Goal: Task Accomplishment & Management: Use online tool/utility

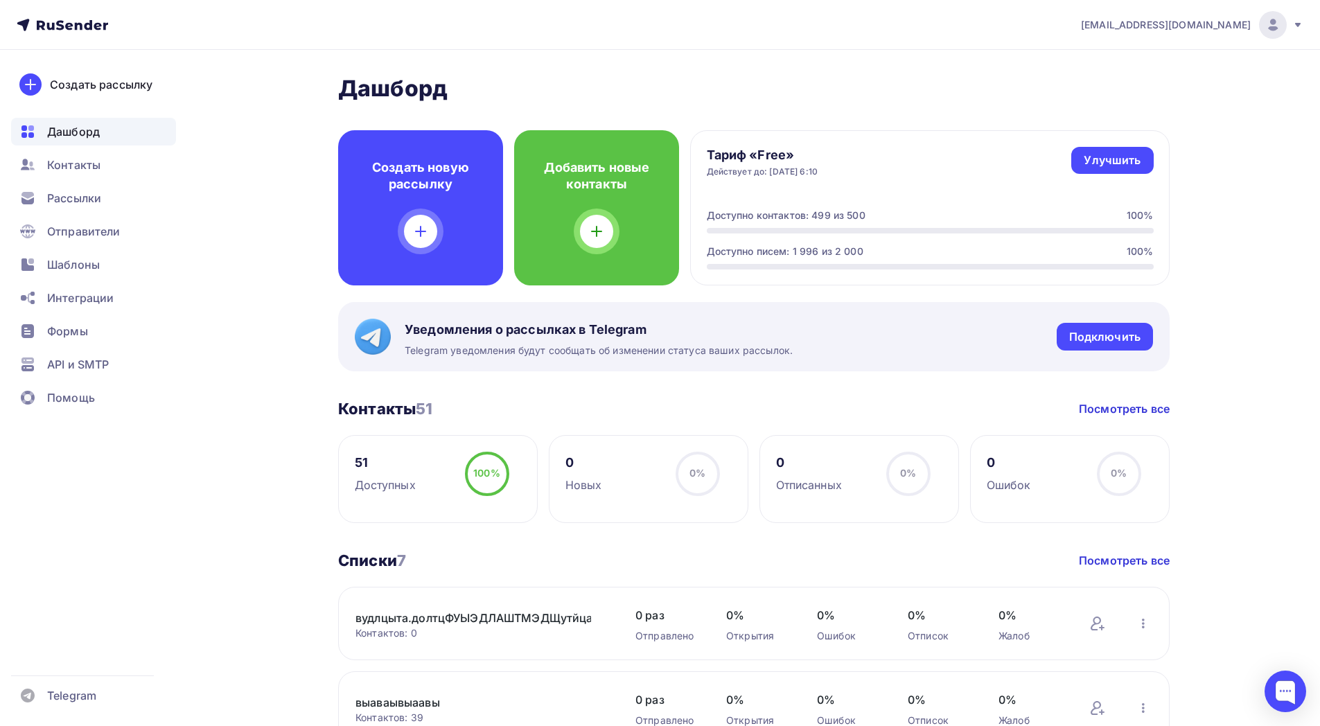
click at [1300, 26] on icon at bounding box center [1297, 24] width 11 height 11
click at [1133, 133] on link "Выйти" at bounding box center [1178, 127] width 233 height 28
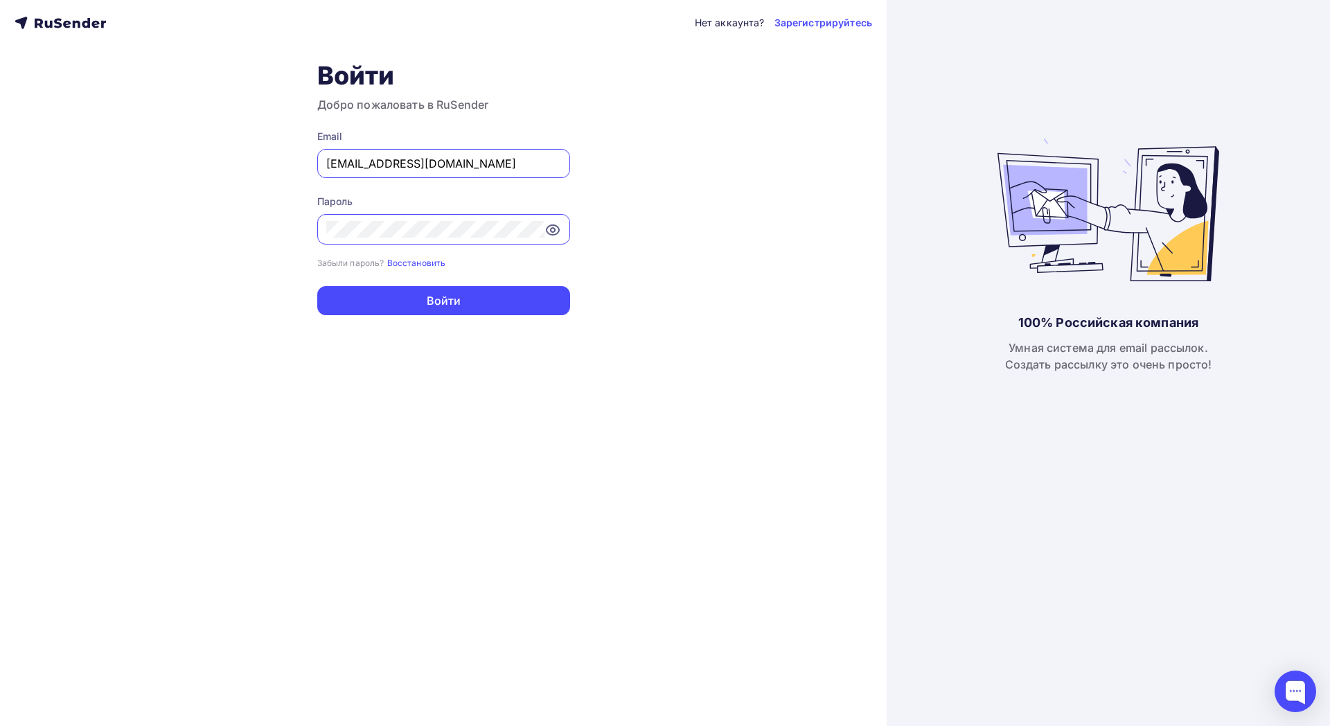
click at [500, 161] on input "todua@ucoz-team.net" at bounding box center [443, 163] width 235 height 17
paste input "ambov.kamaz@bk.ru"
type input "tambov.kamaz@bk.ru"
click at [471, 218] on div at bounding box center [443, 229] width 253 height 30
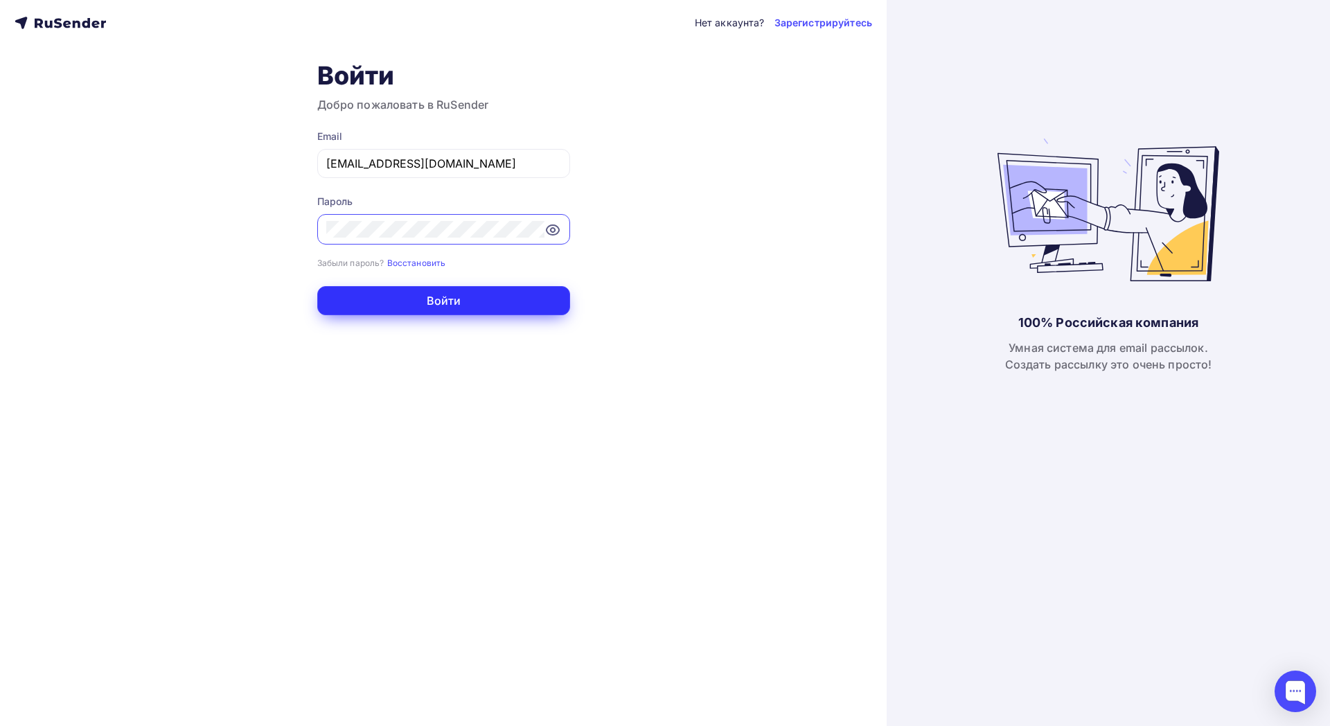
click at [457, 295] on button "Войти" at bounding box center [443, 300] width 253 height 29
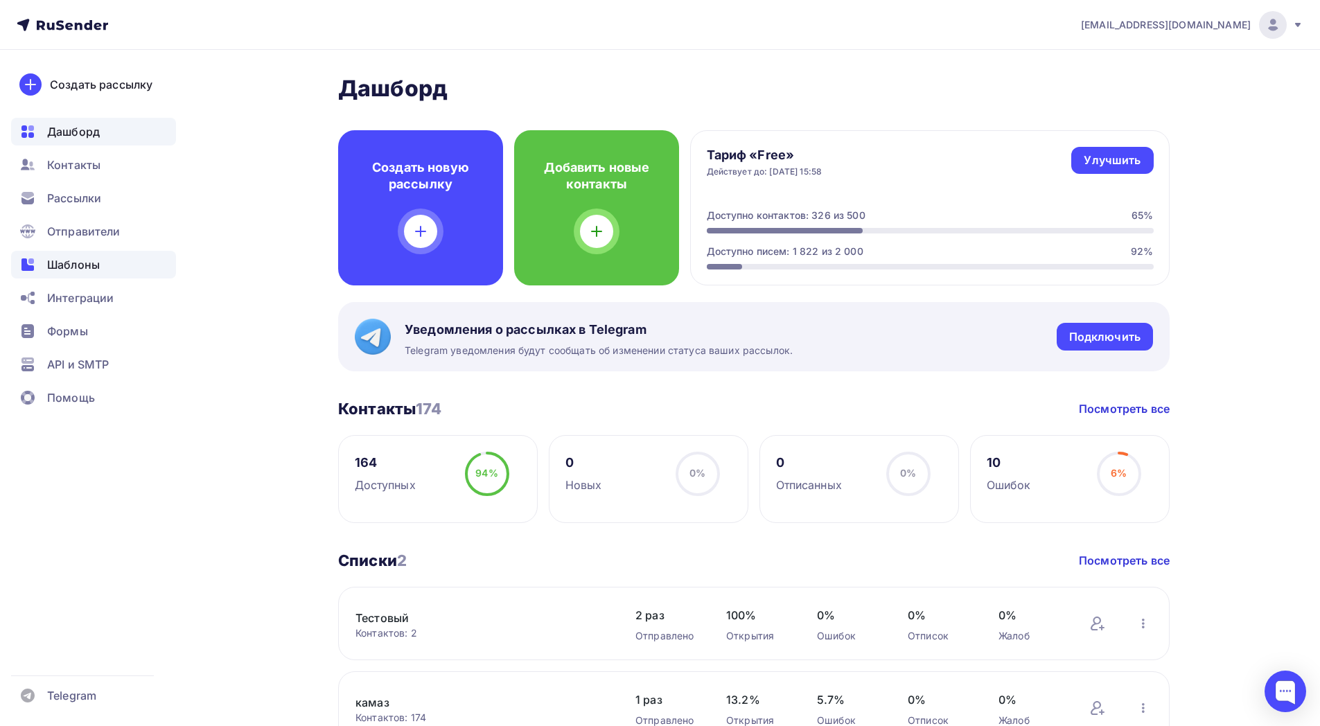
click at [99, 260] on span "Шаблоны" at bounding box center [73, 264] width 53 height 17
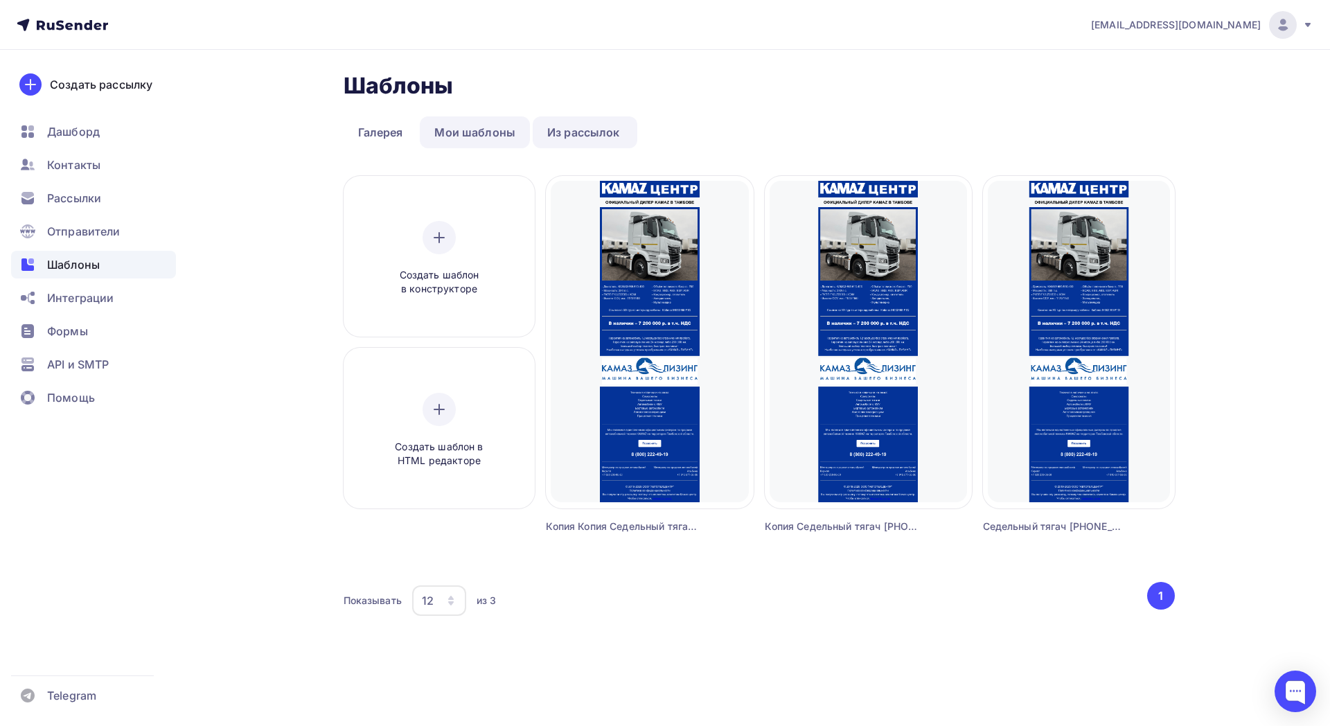
click at [450, 137] on link "Мои шаблоны" at bounding box center [475, 132] width 110 height 32
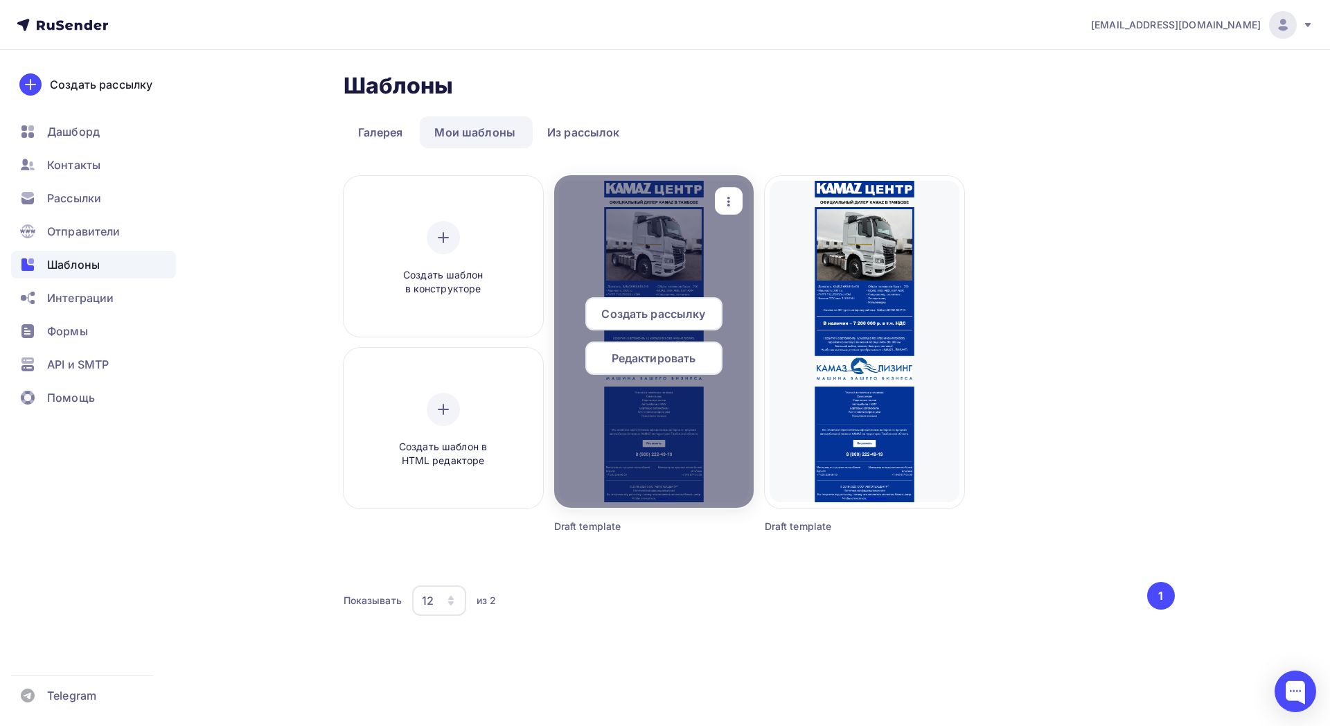
click at [684, 254] on div at bounding box center [654, 341] width 200 height 333
click at [683, 256] on div at bounding box center [654, 341] width 200 height 333
click at [672, 359] on span "Редактировать" at bounding box center [654, 358] width 85 height 17
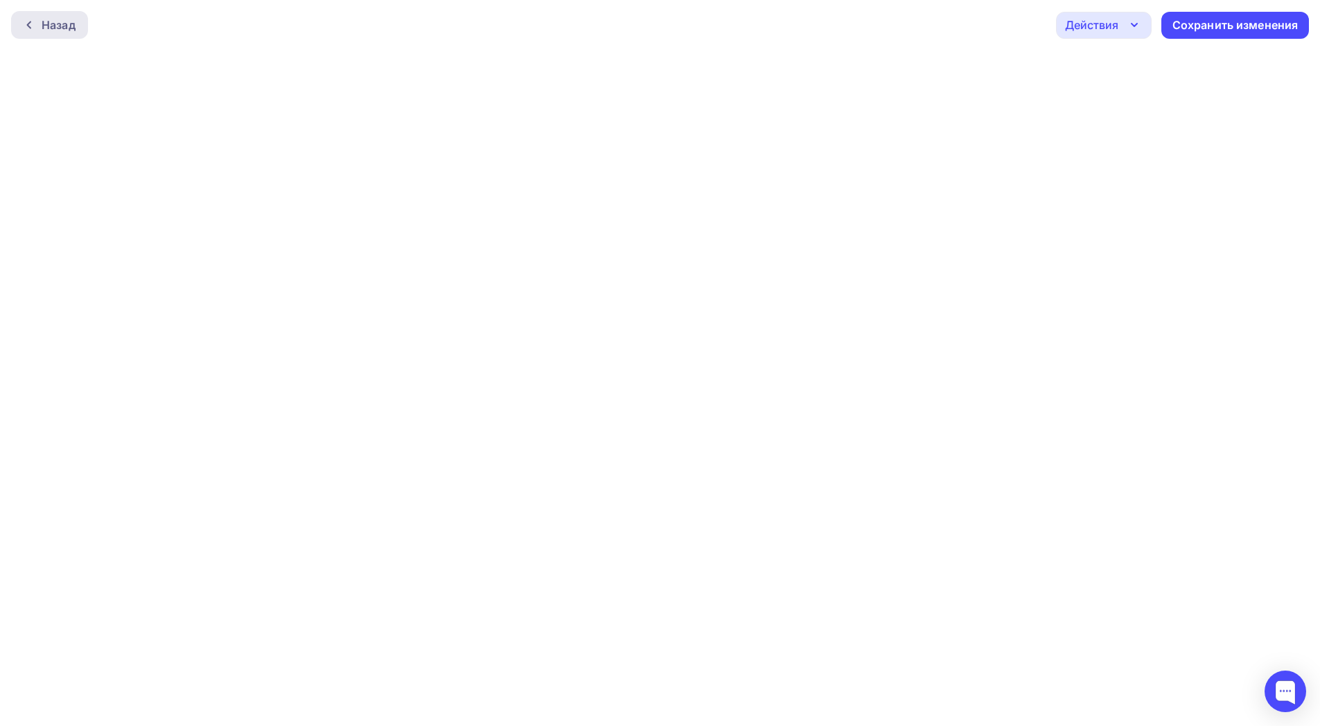
click at [53, 19] on div "Назад" at bounding box center [59, 25] width 34 height 17
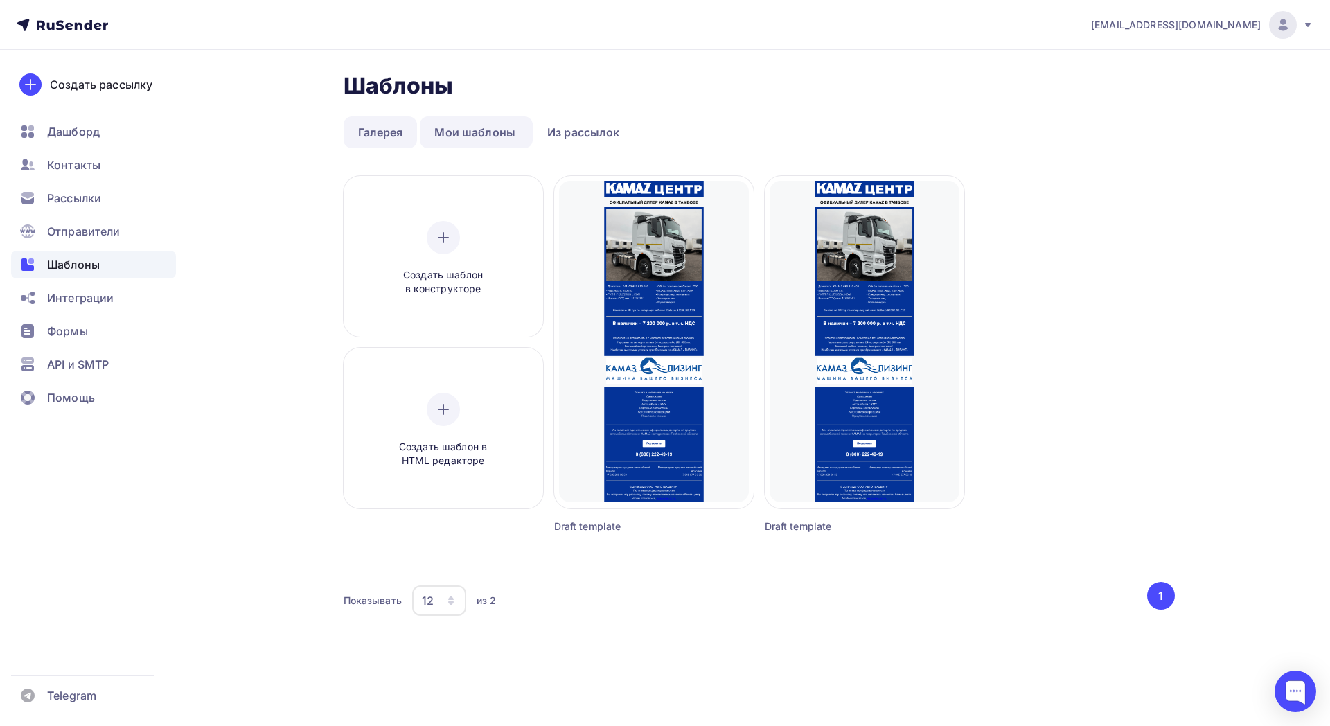
click at [391, 116] on link "Галерея" at bounding box center [381, 132] width 74 height 32
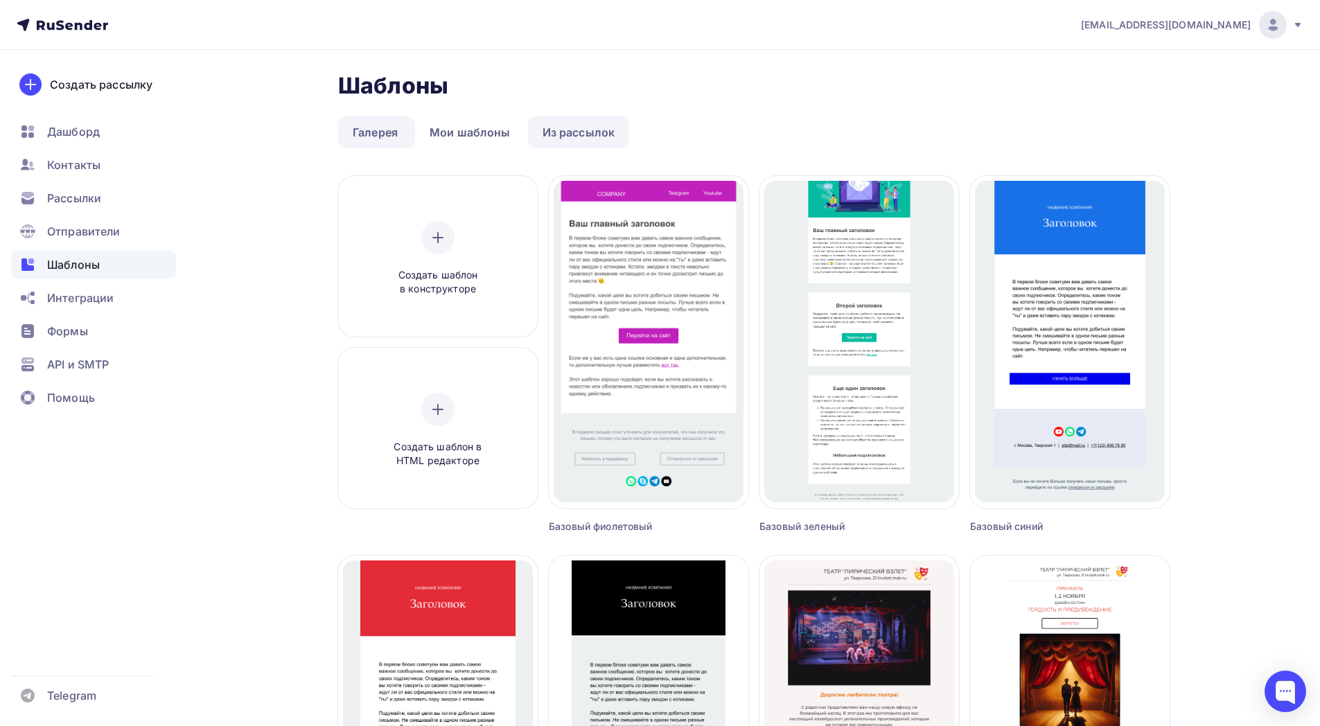
click at [586, 127] on link "Из рассылок" at bounding box center [579, 132] width 102 height 32
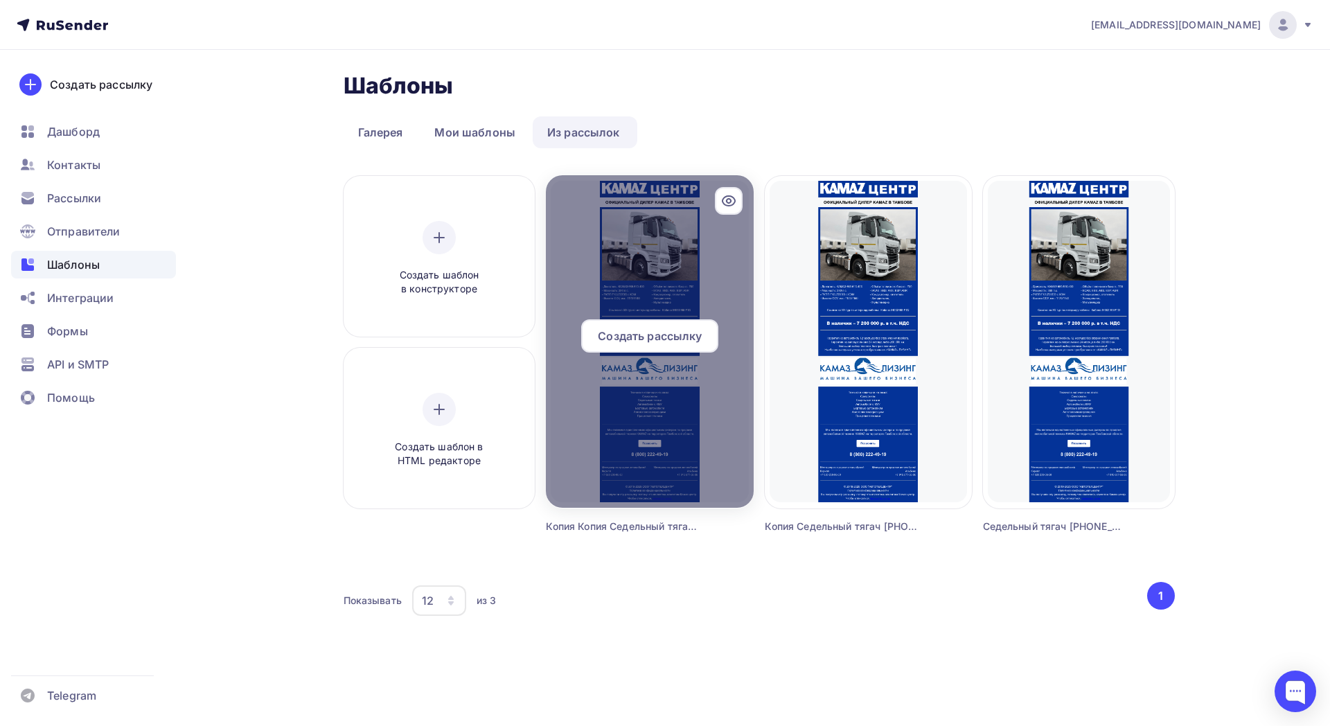
click at [730, 202] on icon at bounding box center [729, 201] width 17 height 17
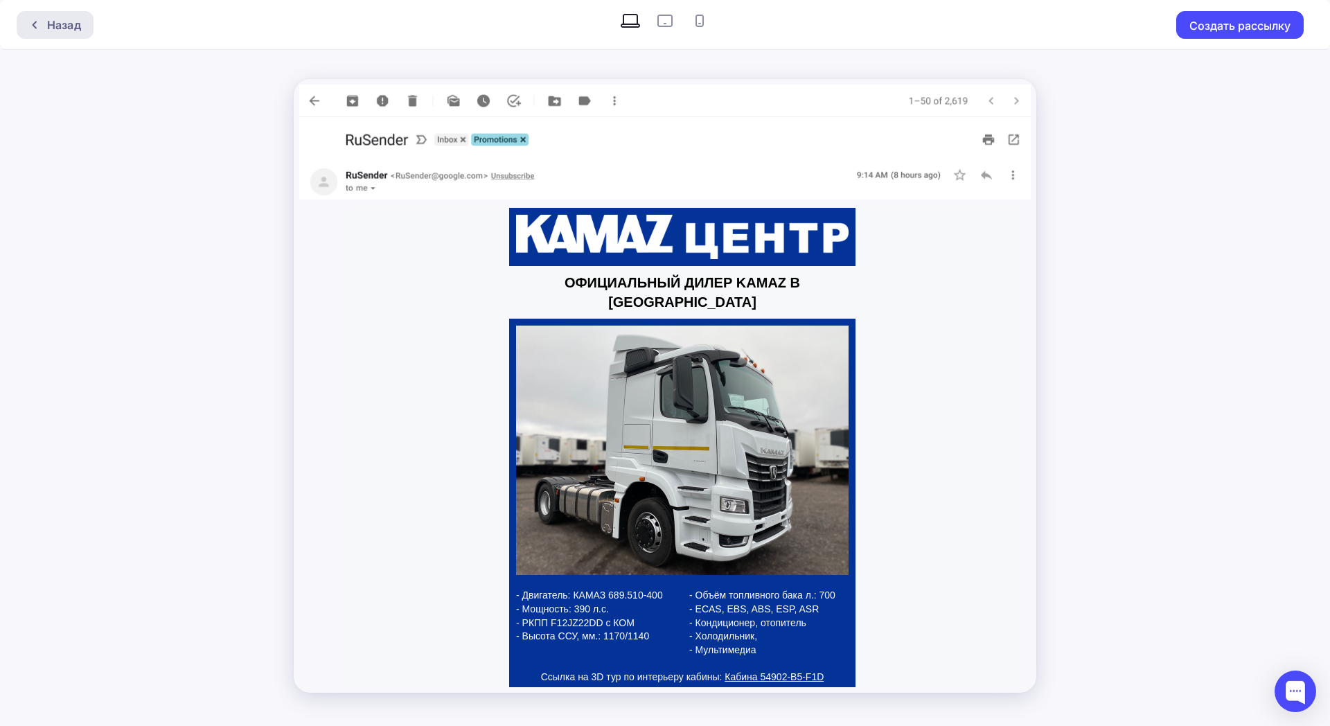
click at [54, 26] on div "Назад" at bounding box center [64, 25] width 34 height 17
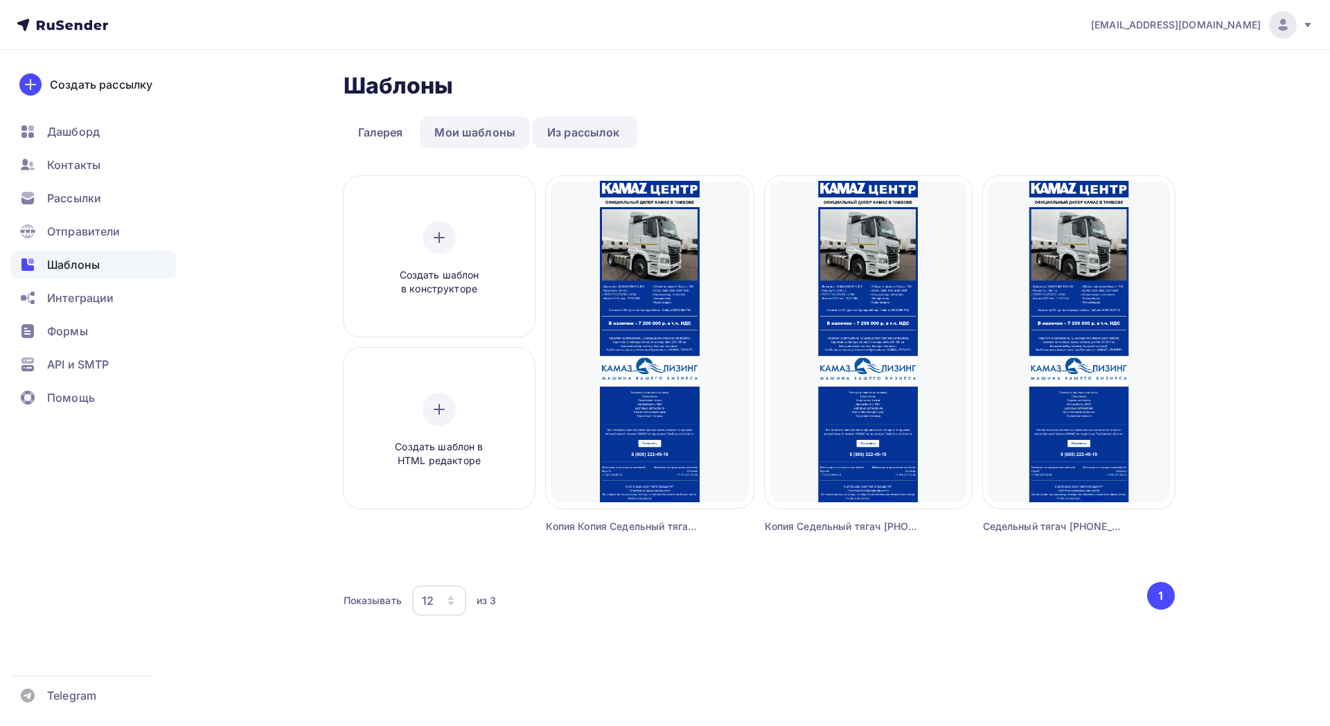
click at [498, 134] on link "Мои шаблоны" at bounding box center [475, 132] width 110 height 32
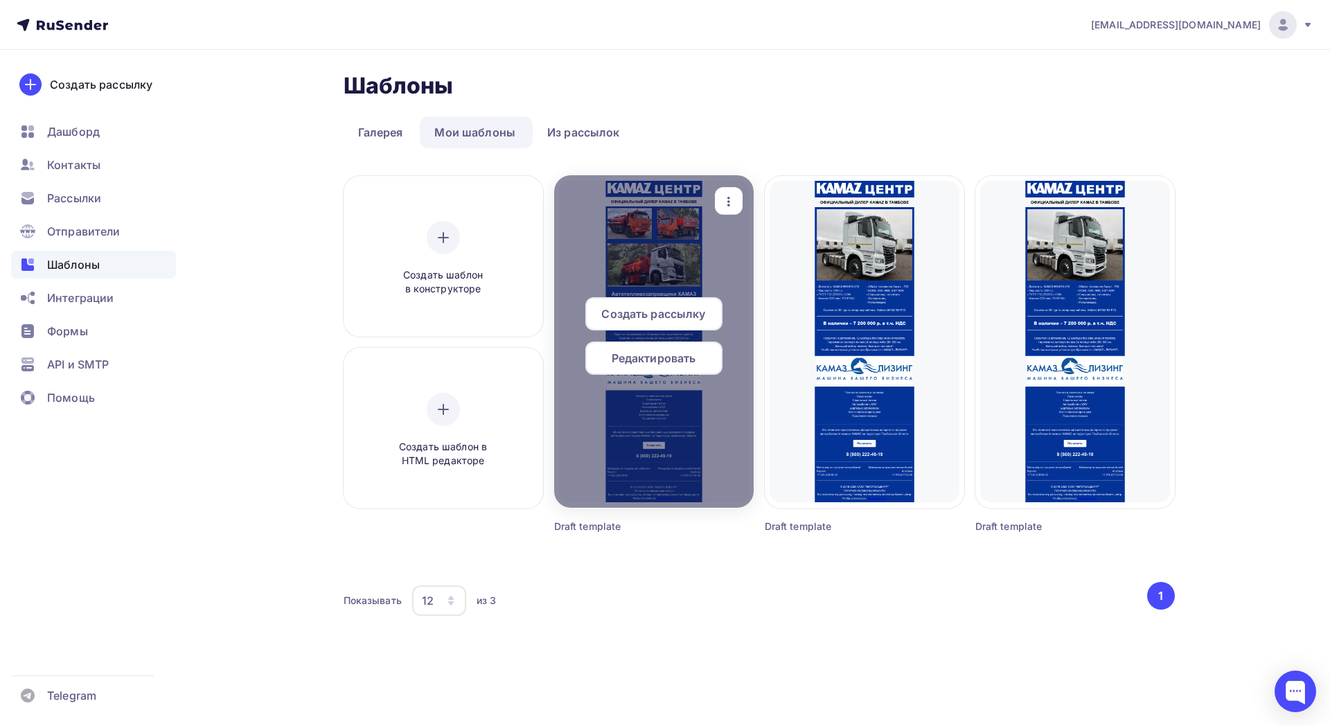
click at [674, 360] on span "Редактировать" at bounding box center [654, 358] width 85 height 17
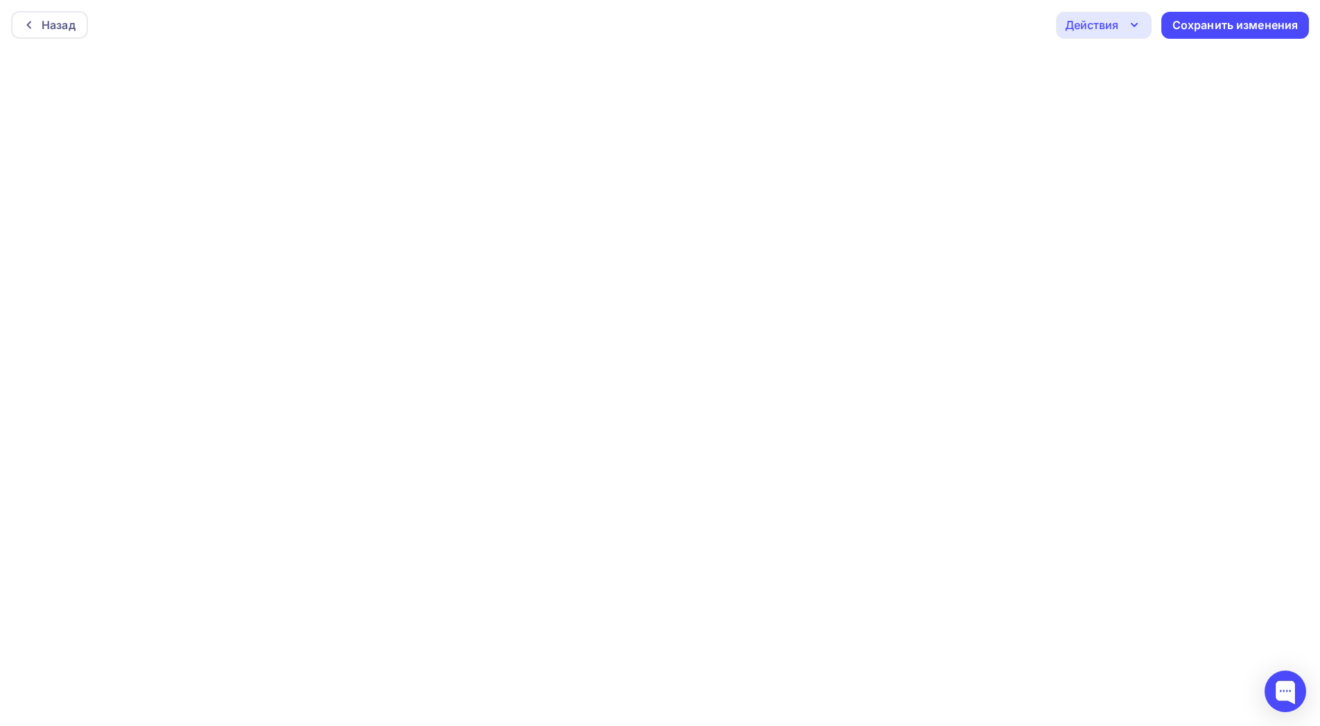
click at [1126, 26] on icon "button" at bounding box center [1134, 25] width 17 height 17
click at [1146, 62] on div "Отправить тестовое письмо" at bounding box center [1178, 66] width 159 height 17
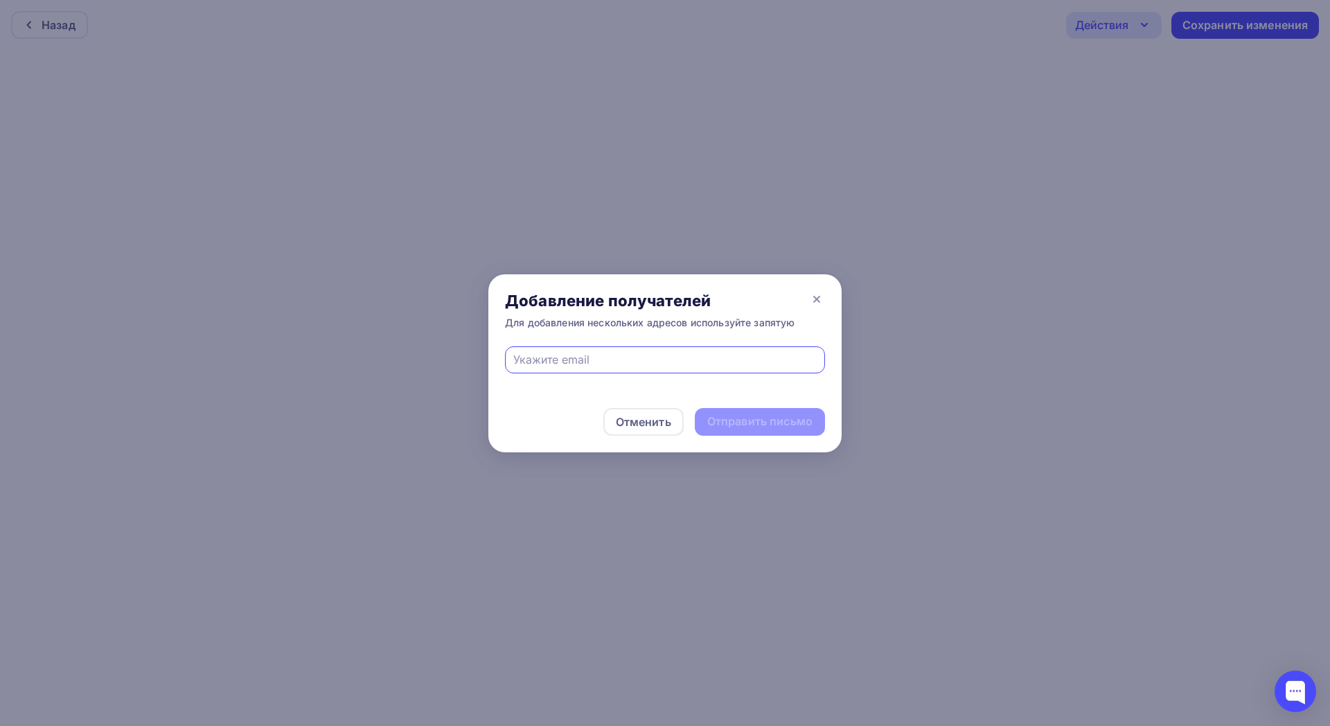
click at [689, 356] on input "text" at bounding box center [665, 359] width 304 height 17
type input "tatarnikov177@mail.ru"
click at [759, 408] on div "Отправить письмо" at bounding box center [760, 422] width 130 height 28
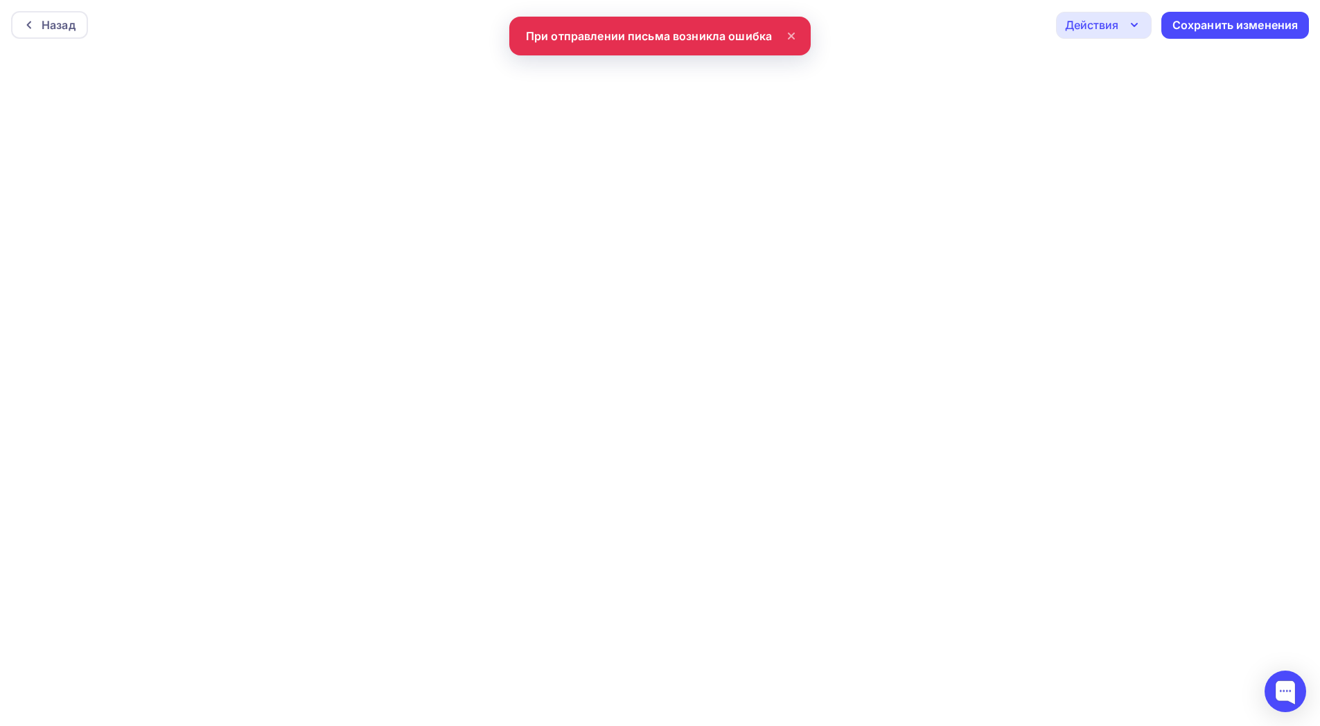
click at [1143, 26] on div "Действия" at bounding box center [1104, 25] width 96 height 27
click at [1141, 61] on div "Отправить тестовое письмо" at bounding box center [1178, 66] width 159 height 17
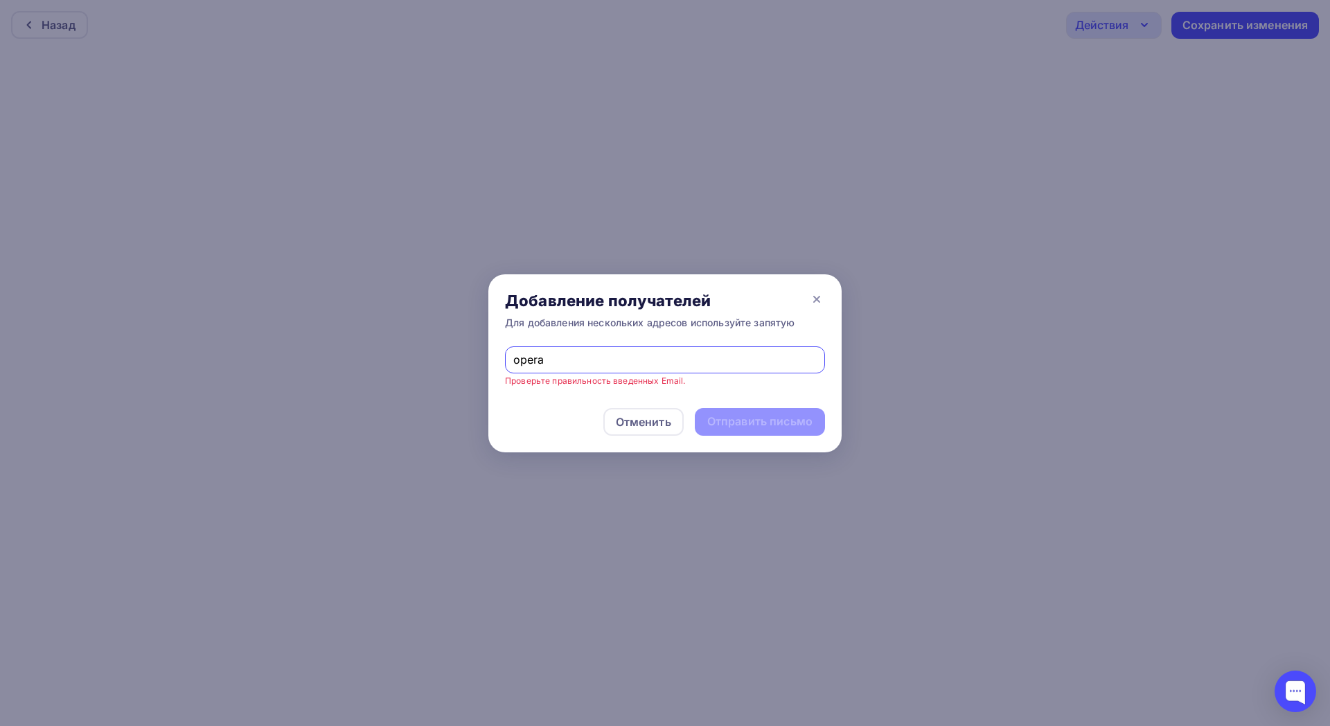
type input "operatorru2018@gmail.com"
click at [766, 428] on div "Отправить письмо" at bounding box center [759, 422] width 105 height 16
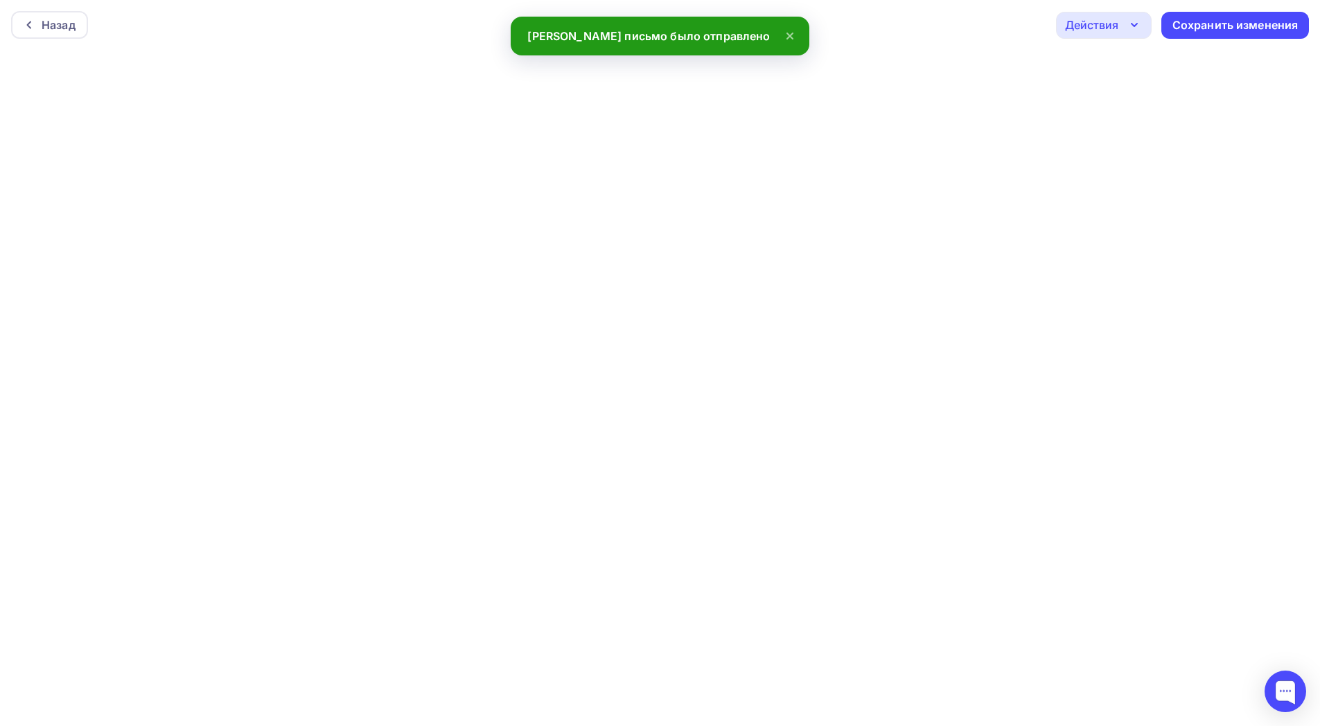
click at [1125, 20] on div "Действия" at bounding box center [1104, 25] width 96 height 27
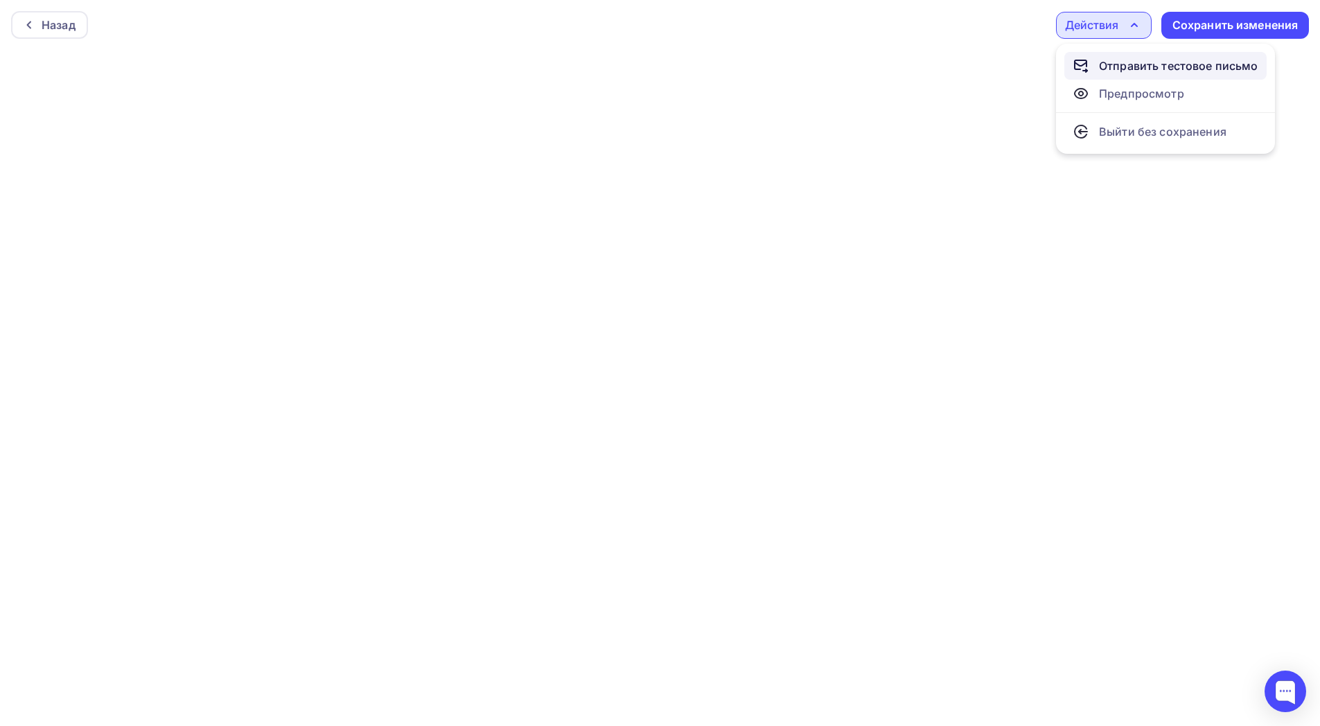
click at [1138, 67] on div "Отправить тестовое письмо" at bounding box center [1178, 66] width 159 height 17
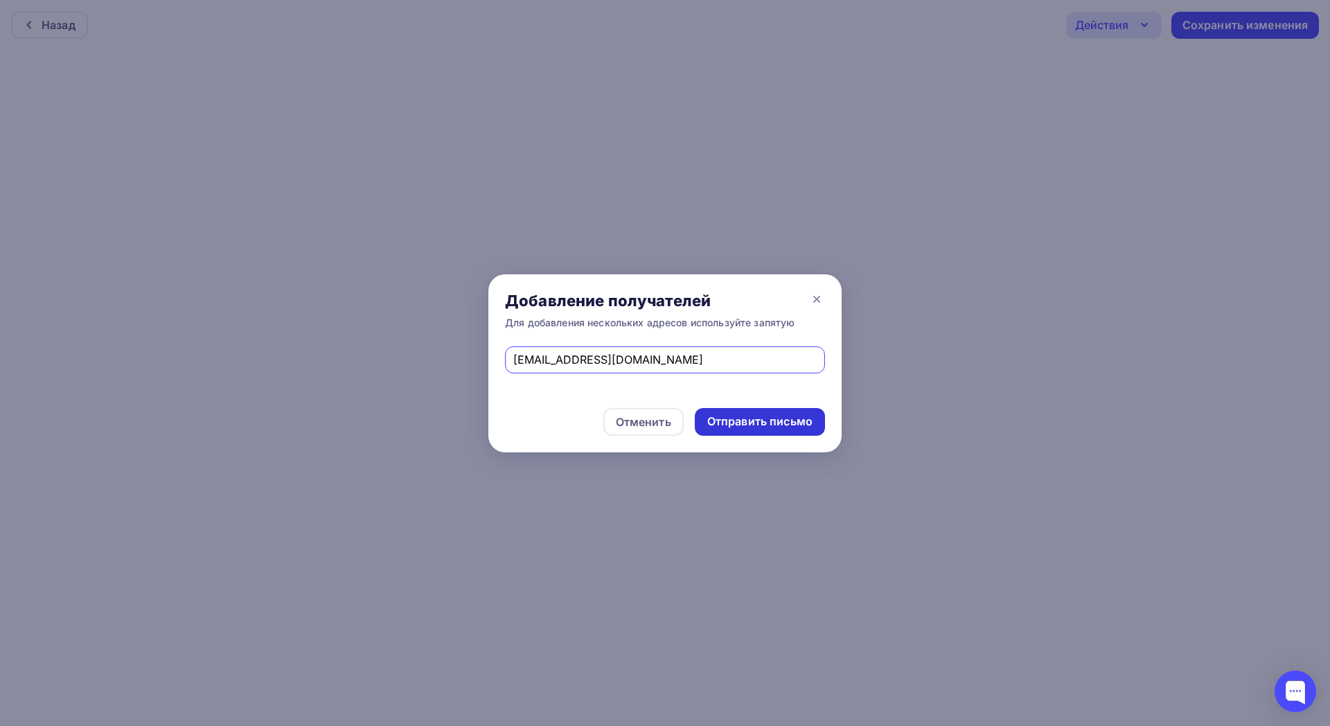
type input "tatarnikov177@mail.ru"
click at [768, 430] on div "Отправить письмо" at bounding box center [760, 422] width 130 height 28
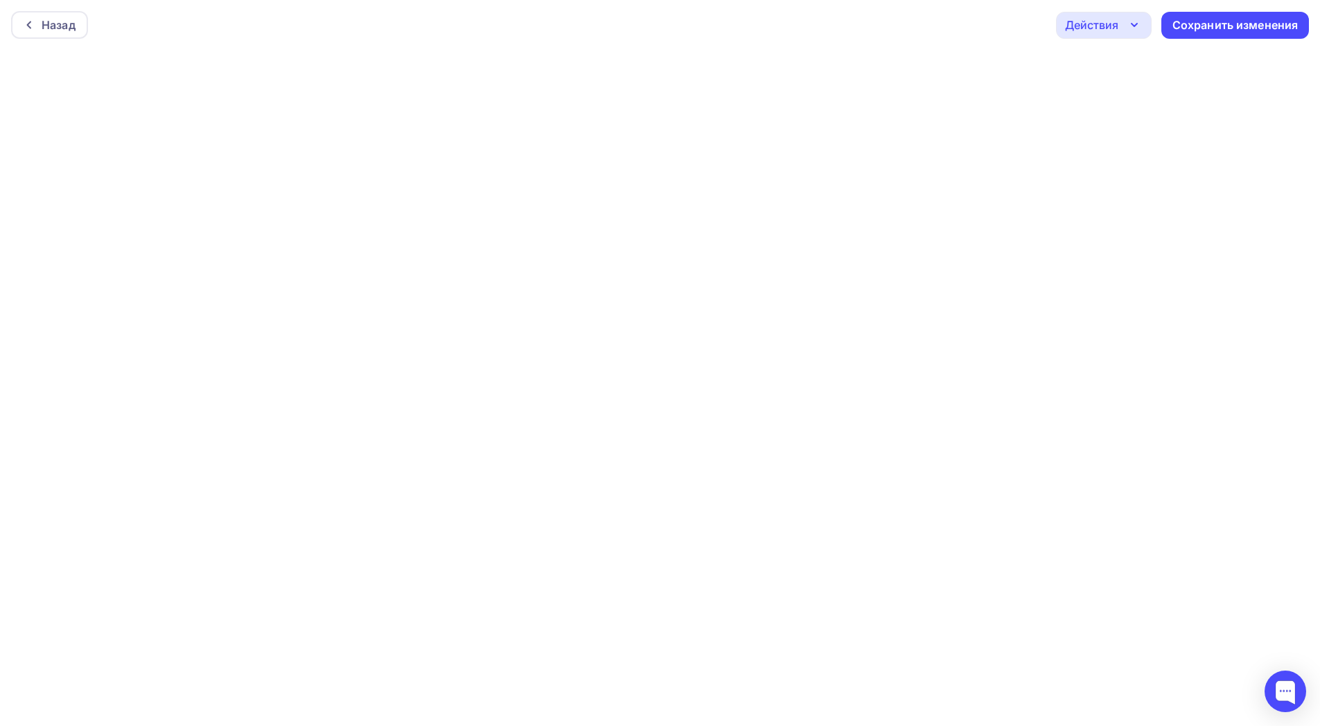
click at [768, 430] on div "Отправить письмо" at bounding box center [754, 422] width 130 height 28
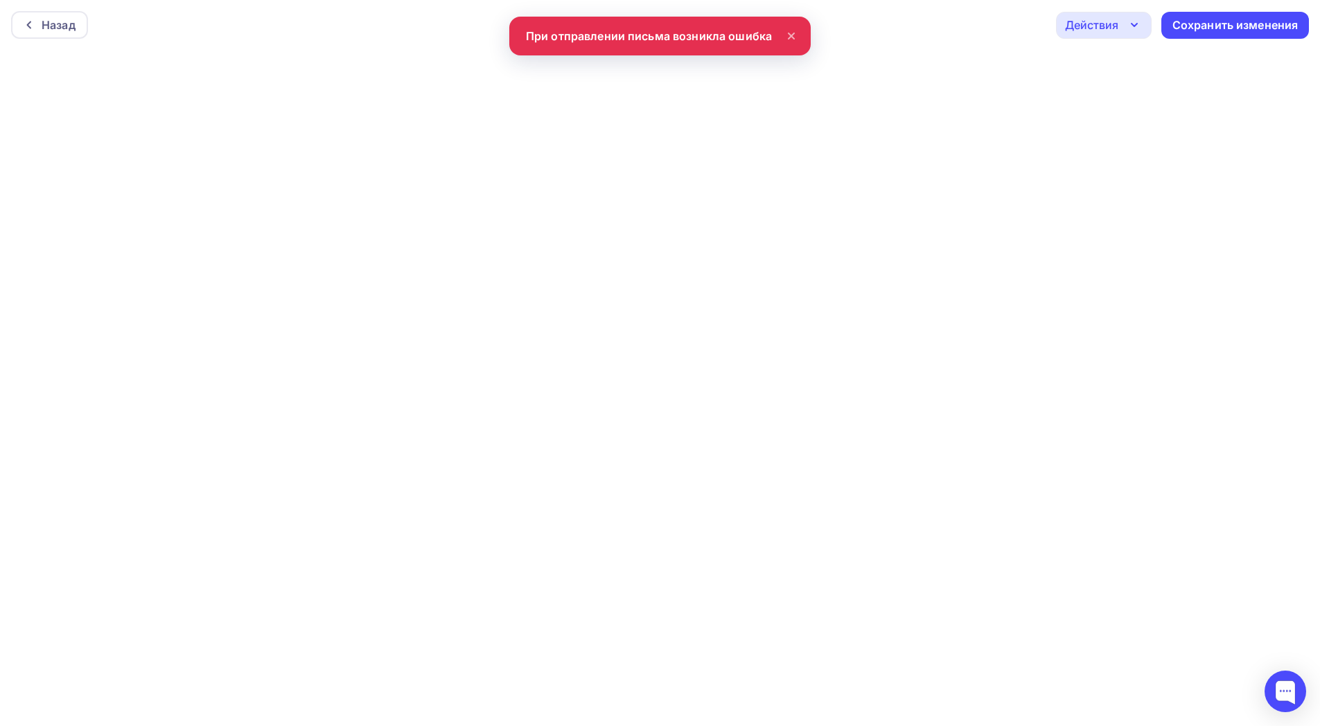
click at [1139, 24] on icon "button" at bounding box center [1134, 25] width 17 height 17
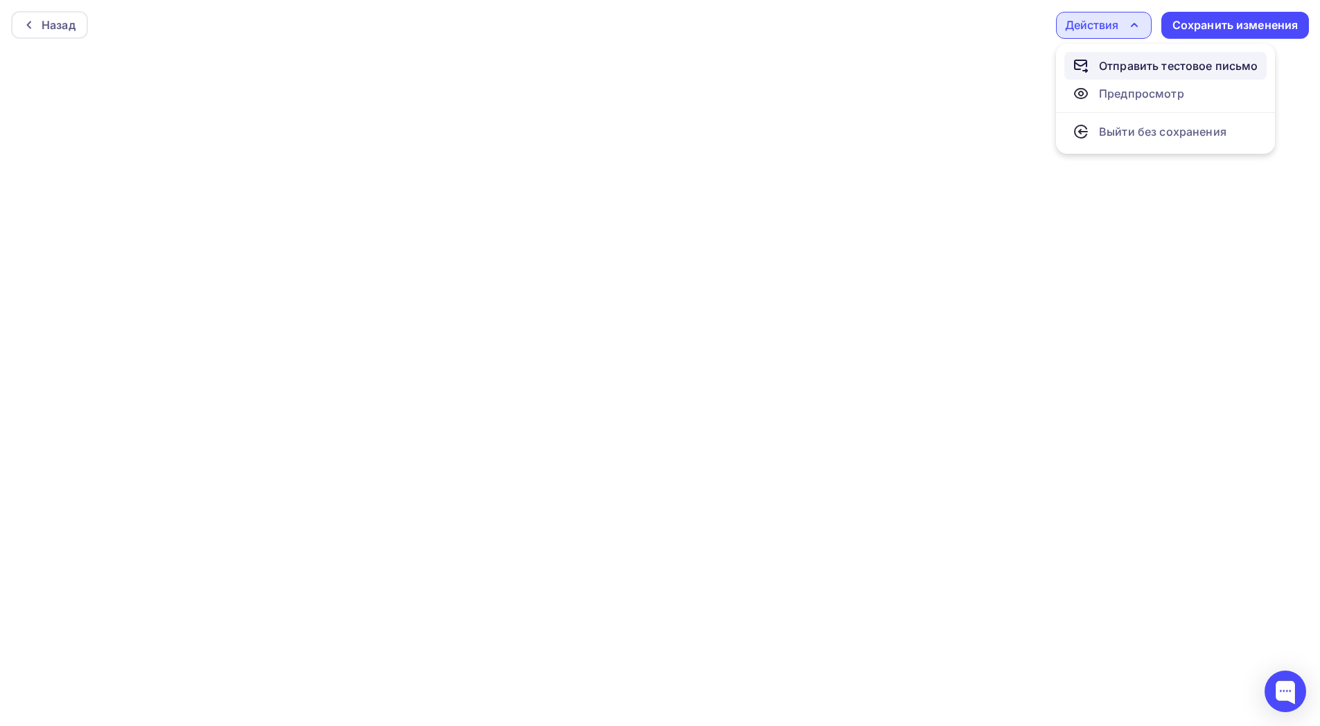
click at [1152, 63] on div "Отправить тестовое письмо" at bounding box center [1178, 66] width 159 height 17
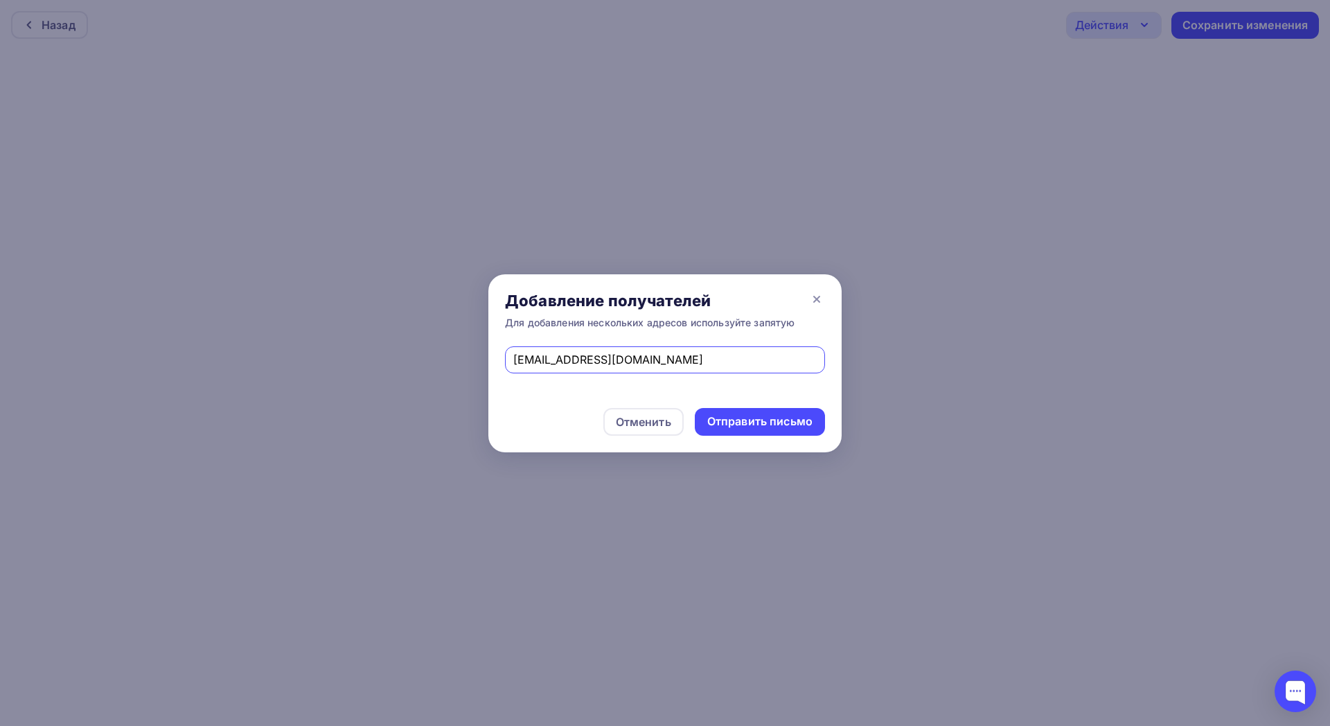
click at [757, 405] on div "Отменить Отправить письмо" at bounding box center [664, 421] width 353 height 61
click at [761, 419] on div "Отправить письмо" at bounding box center [759, 422] width 105 height 16
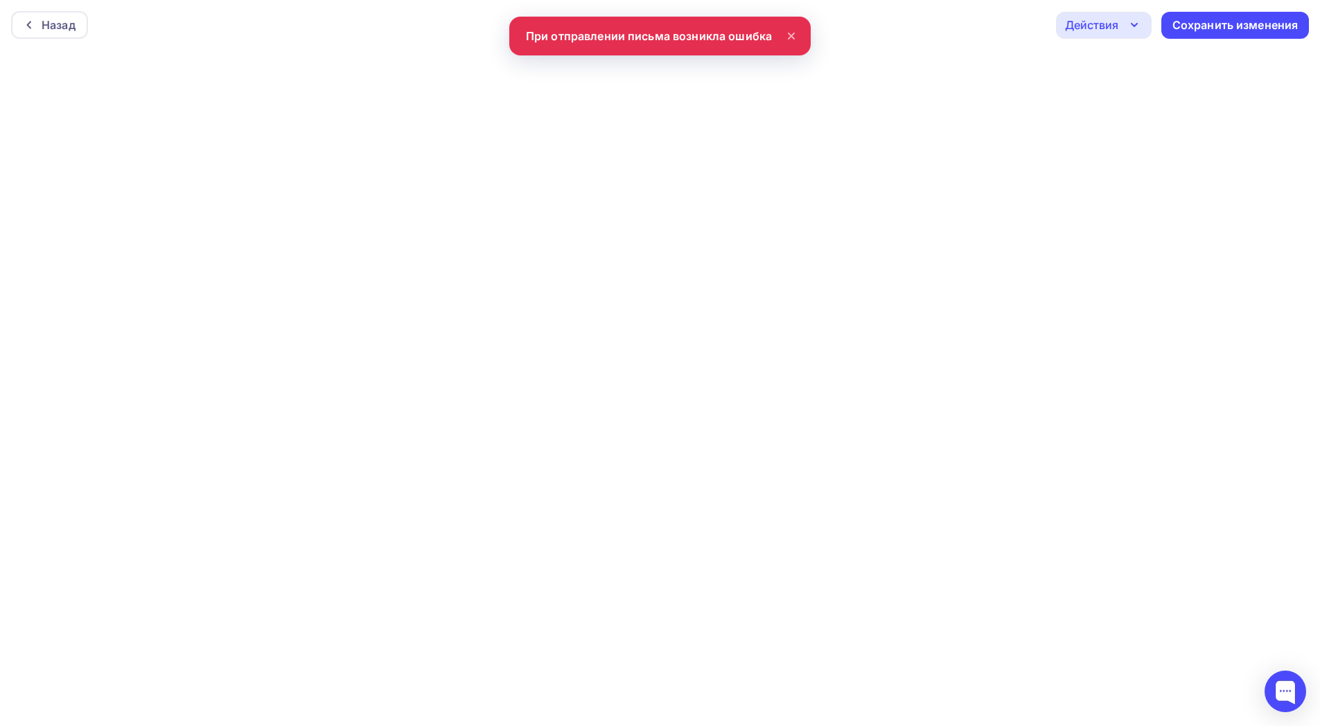
click at [682, 39] on div "Назад Действия Отправить тестовое письмо Предпросмотр Выйти без сохранения Сохр…" at bounding box center [660, 25] width 1320 height 50
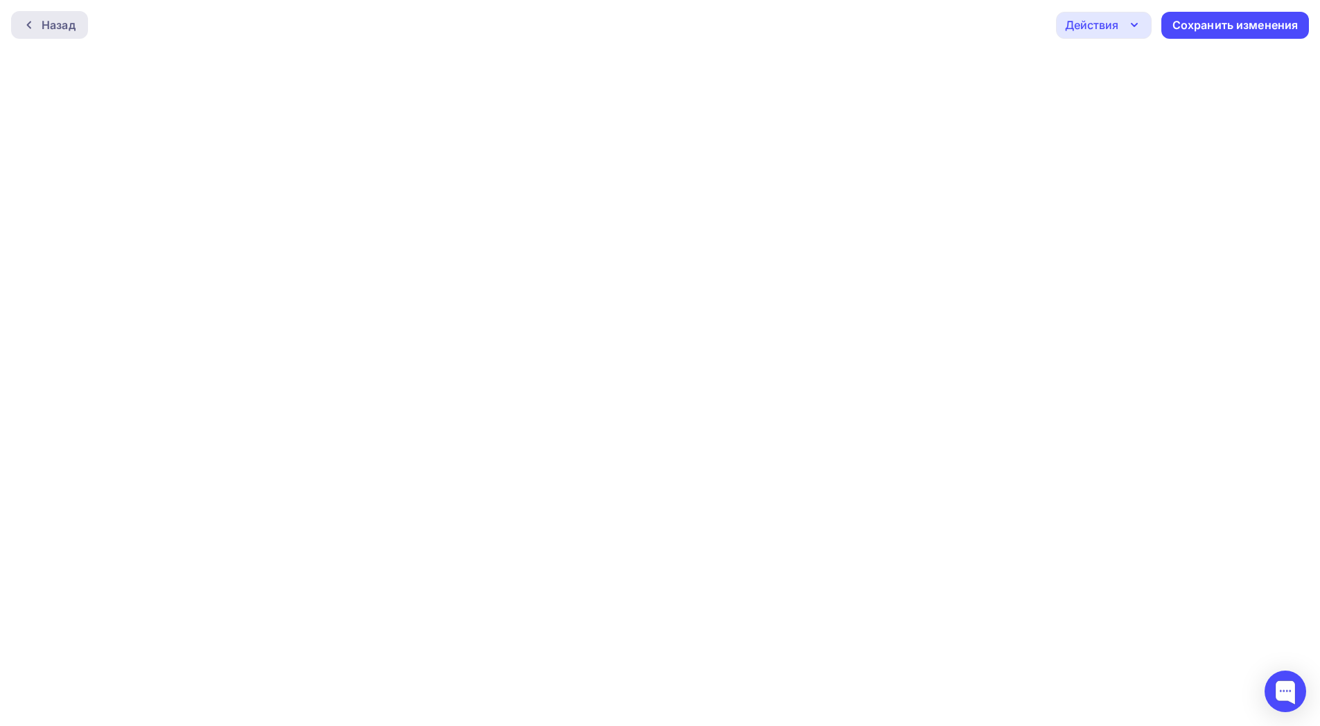
click at [73, 27] on div "Назад" at bounding box center [59, 25] width 34 height 17
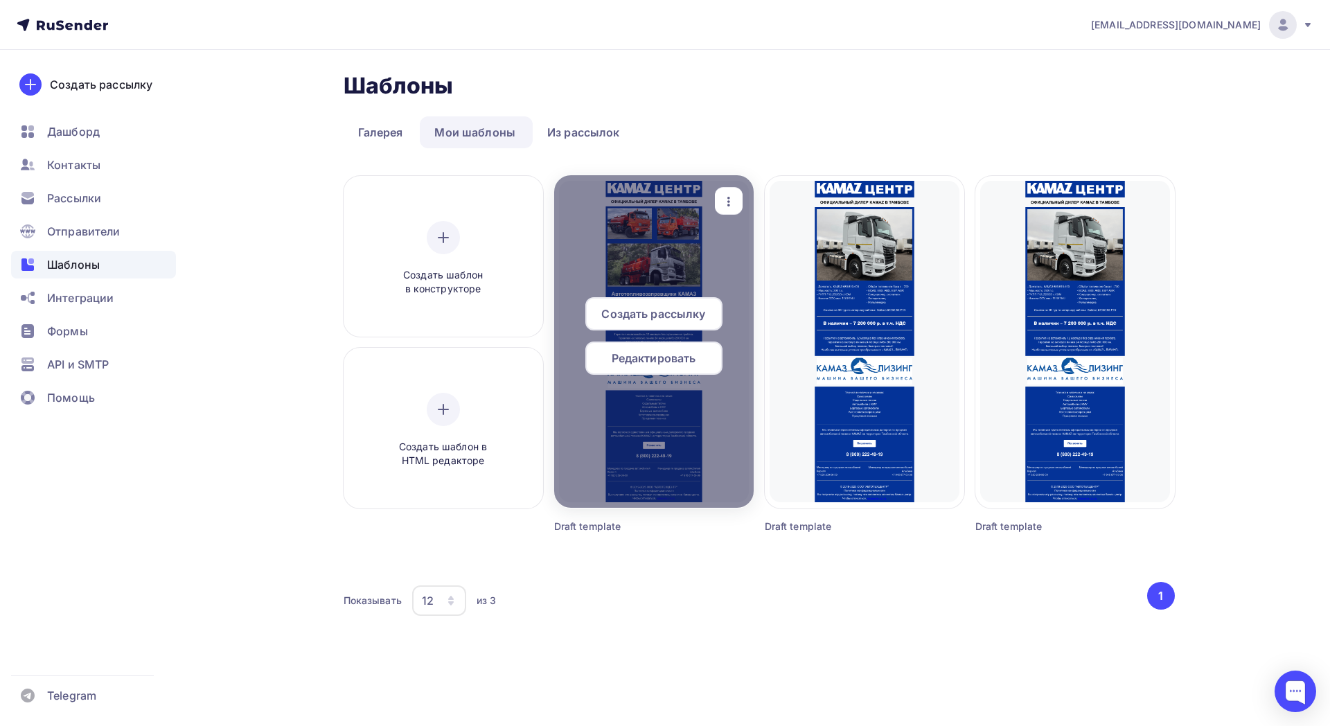
click at [723, 197] on icon "button" at bounding box center [729, 201] width 17 height 17
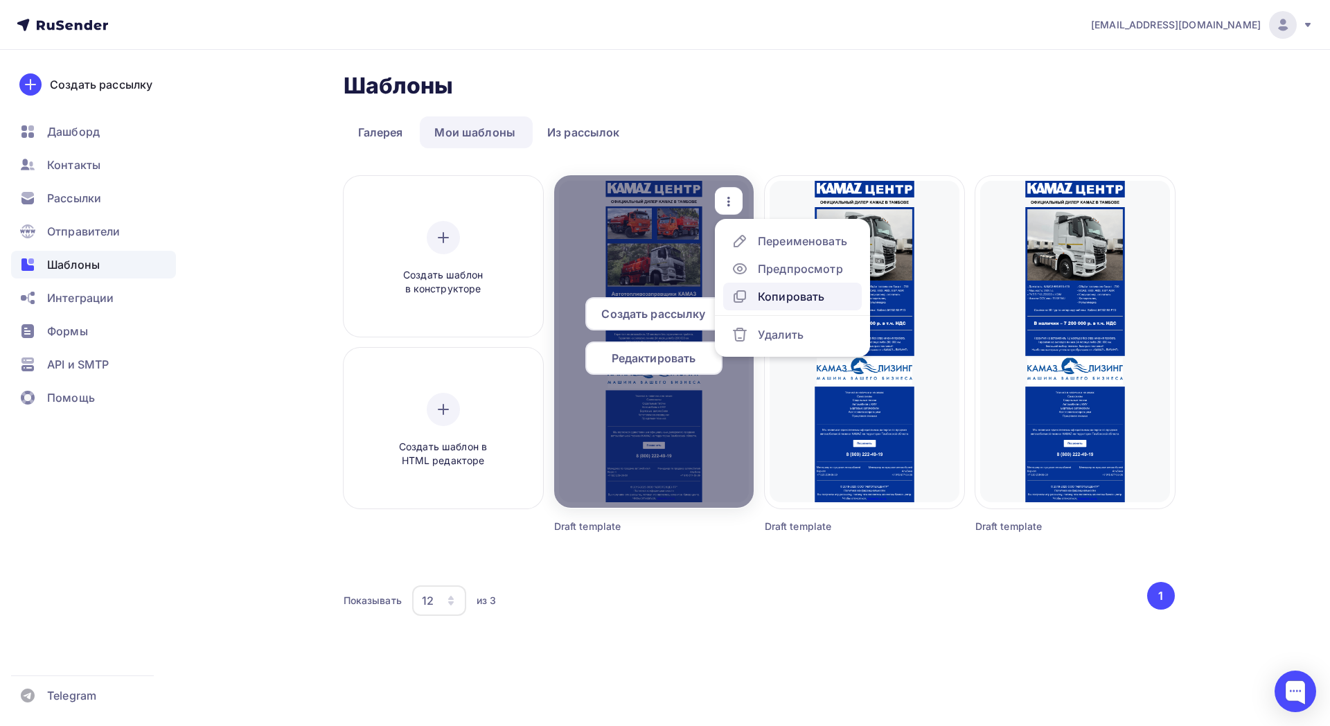
click at [766, 297] on div "Копировать" at bounding box center [791, 296] width 67 height 17
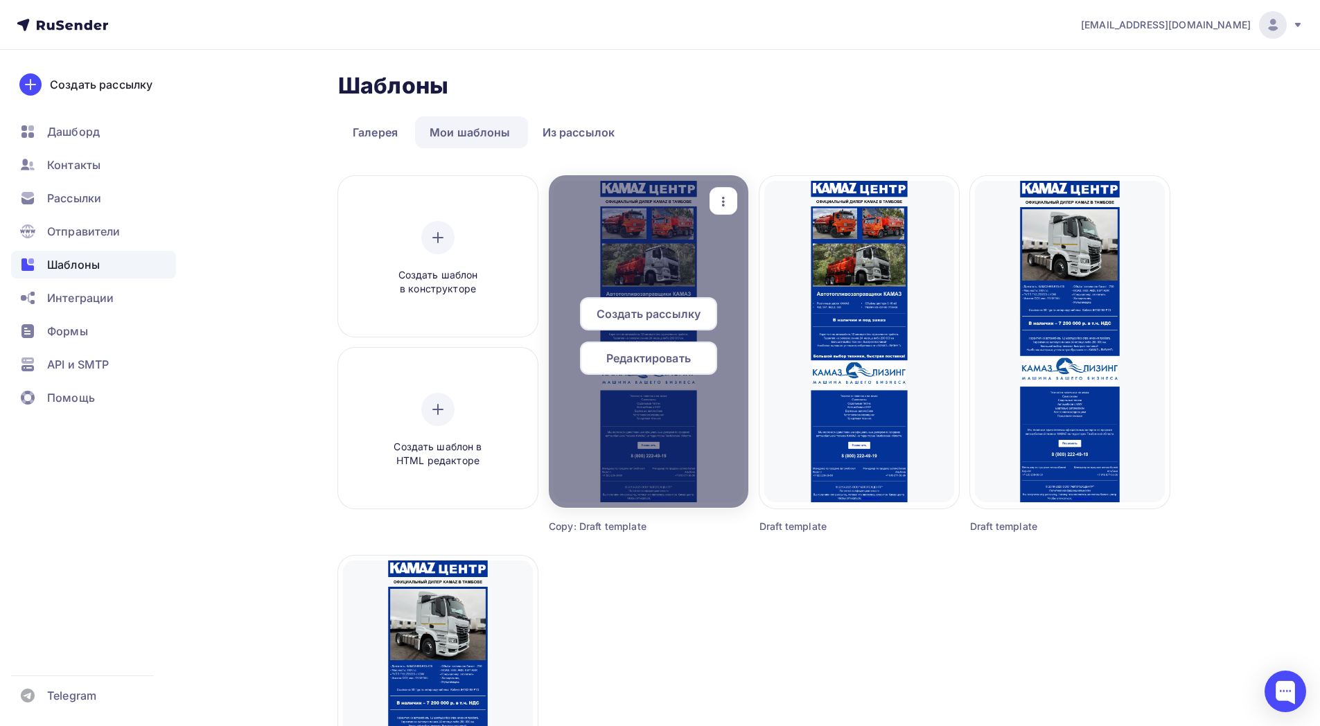
click at [666, 362] on span "Редактировать" at bounding box center [648, 358] width 85 height 17
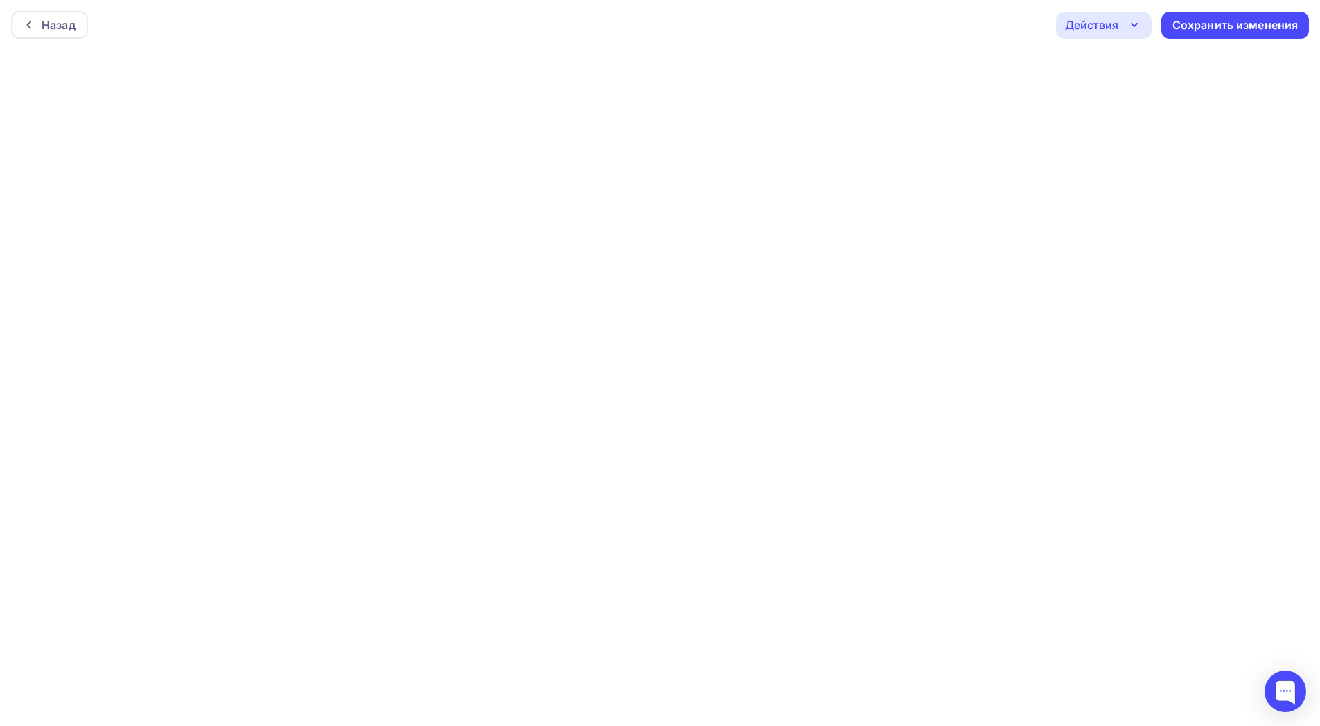
click at [1103, 27] on div "Действия" at bounding box center [1091, 25] width 53 height 17
click at [1134, 69] on div "Отправить тестовое письмо" at bounding box center [1178, 66] width 159 height 17
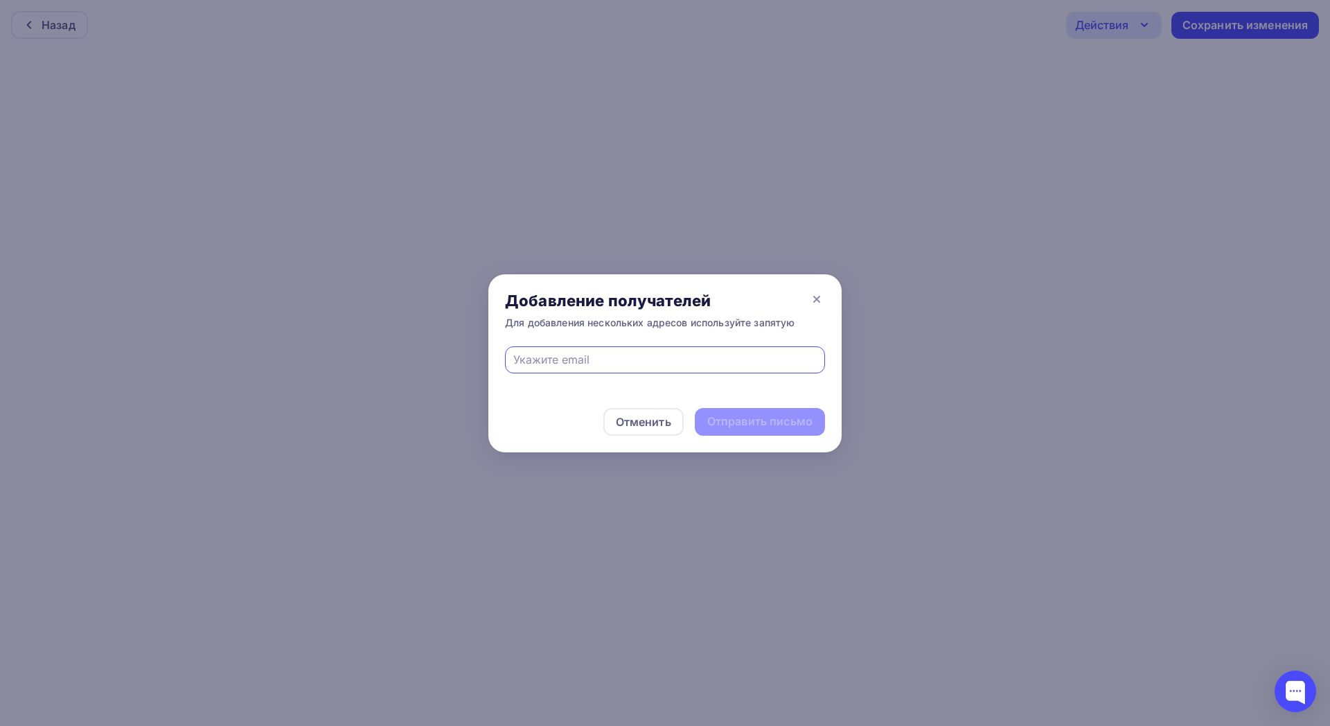
click at [678, 364] on input "text" at bounding box center [665, 359] width 304 height 17
paste input "87750"
type input "87750"
click at [652, 358] on input "text" at bounding box center [665, 359] width 304 height 17
paste input "tatarnikov177@mail.ru"
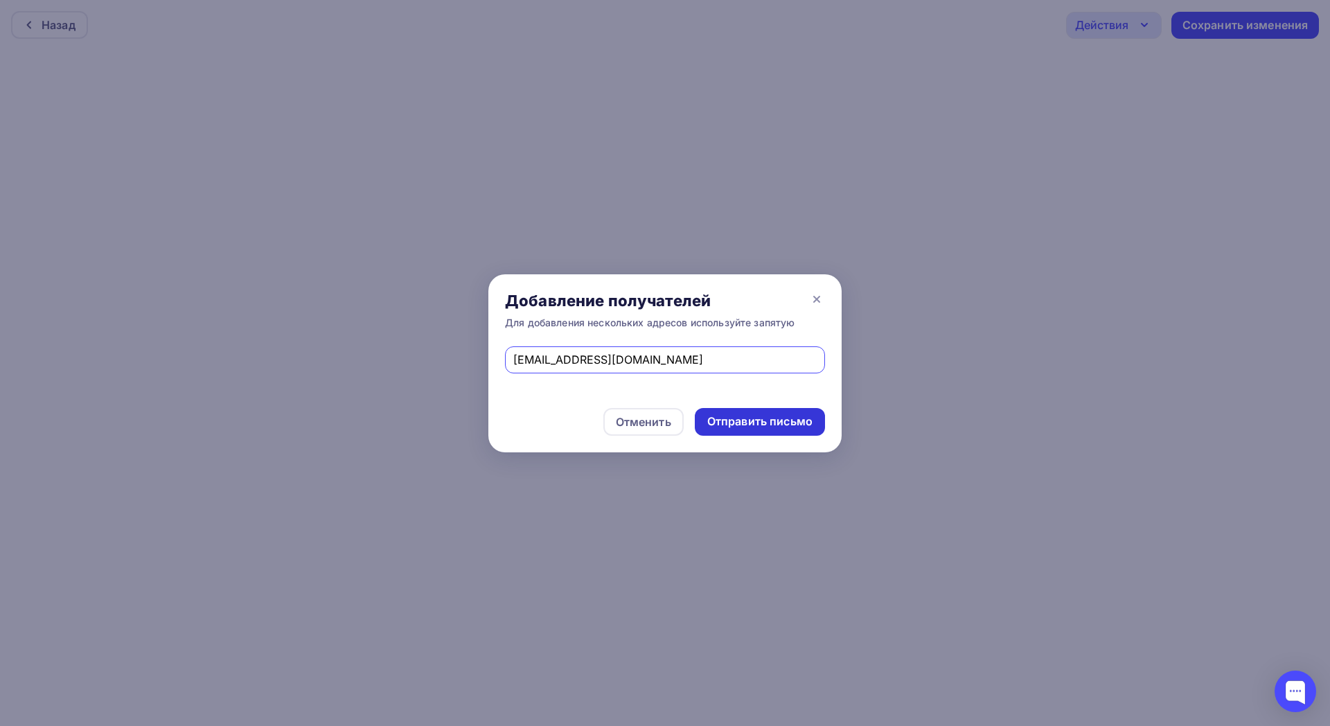
type input "tatarnikov177@mail.ru"
click at [769, 408] on div "Отправить письмо" at bounding box center [760, 422] width 130 height 28
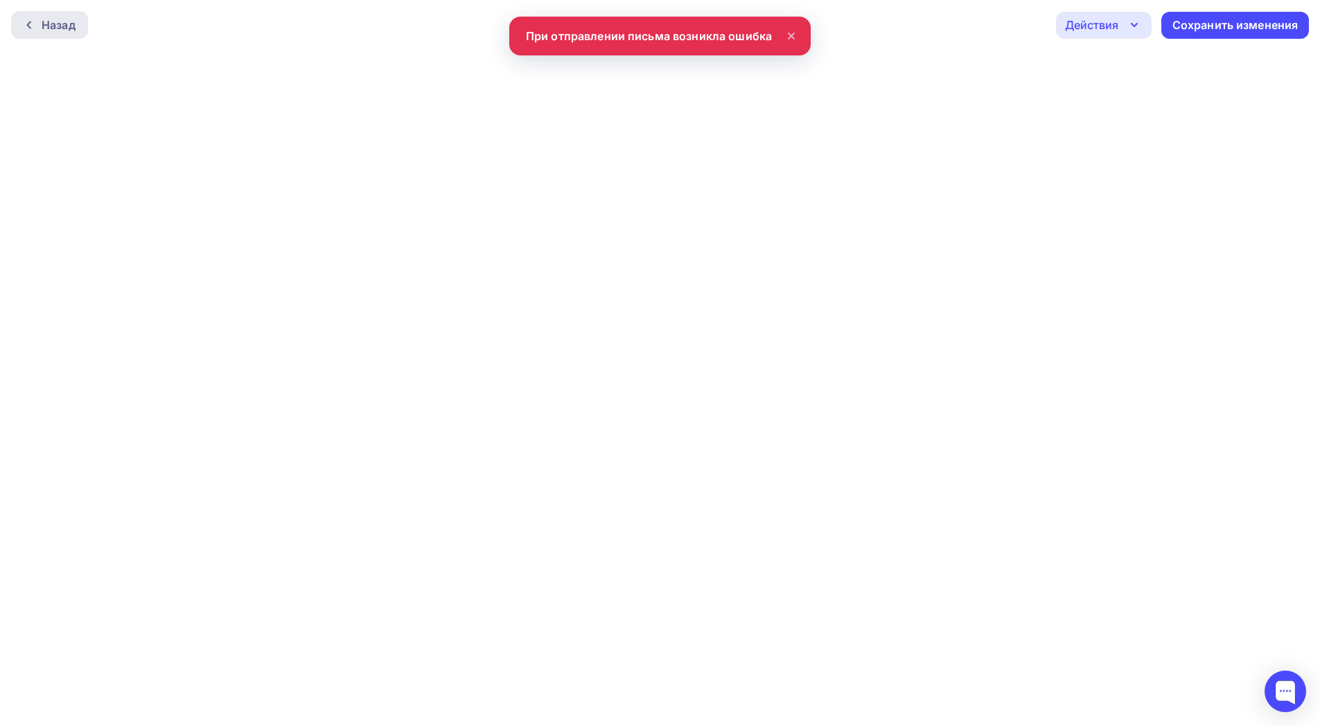
click at [69, 31] on div "Назад" at bounding box center [59, 25] width 34 height 17
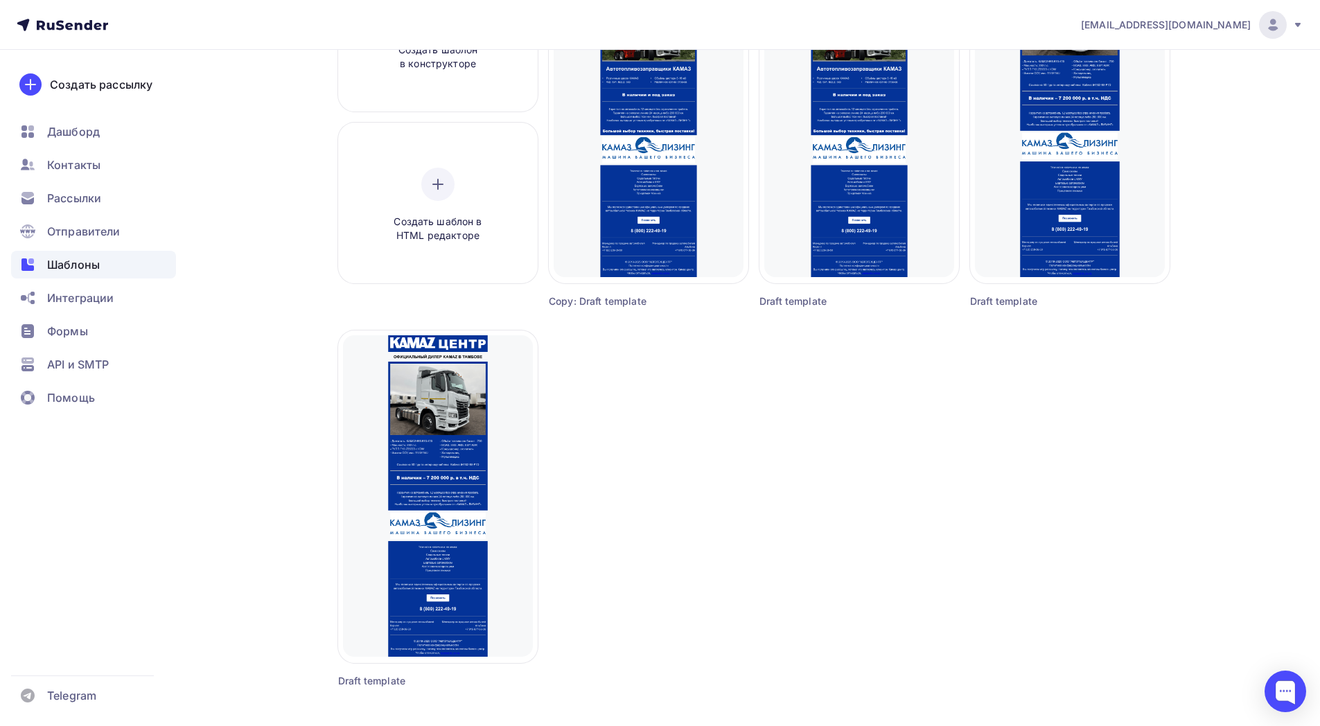
scroll to position [12, 0]
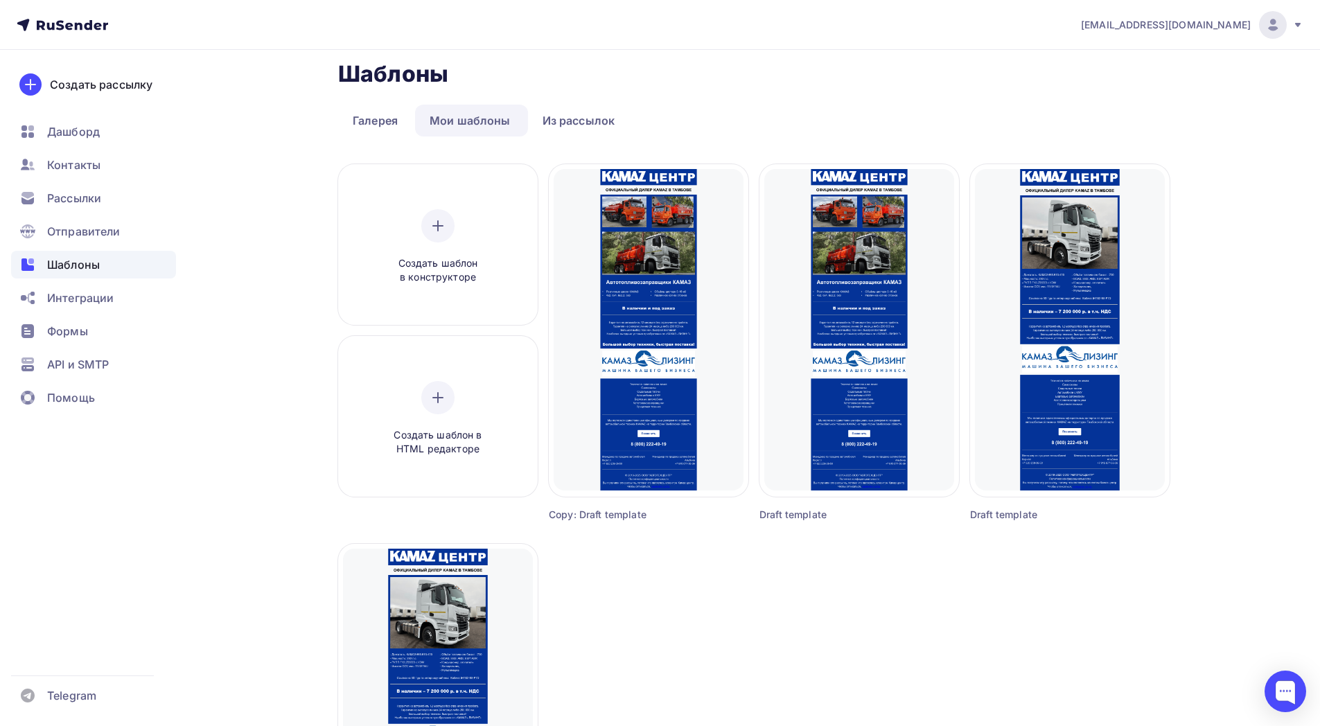
click at [766, 518] on div "Draft template" at bounding box center [834, 515] width 150 height 14
drag, startPoint x: 766, startPoint y: 518, endPoint x: 804, endPoint y: 517, distance: 37.4
click at [804, 517] on div "Draft template" at bounding box center [834, 515] width 150 height 14
copy div "Draft template"
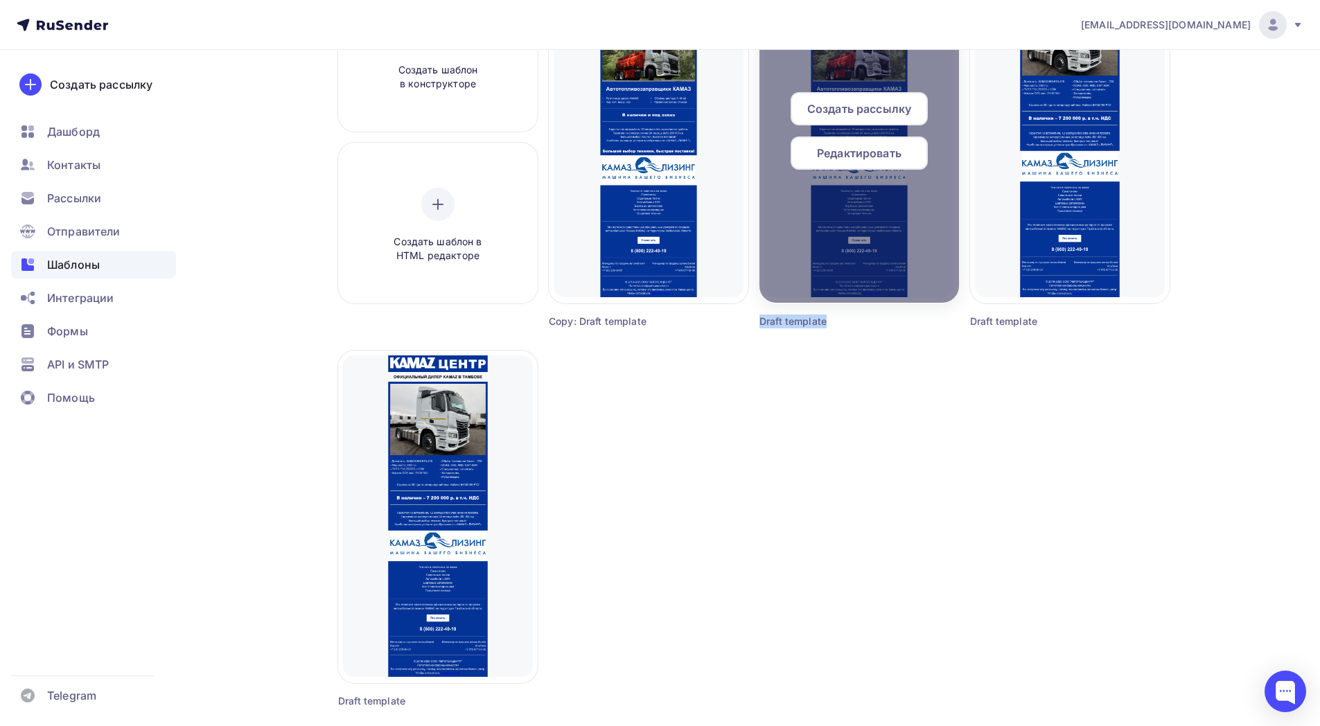
scroll to position [0, 0]
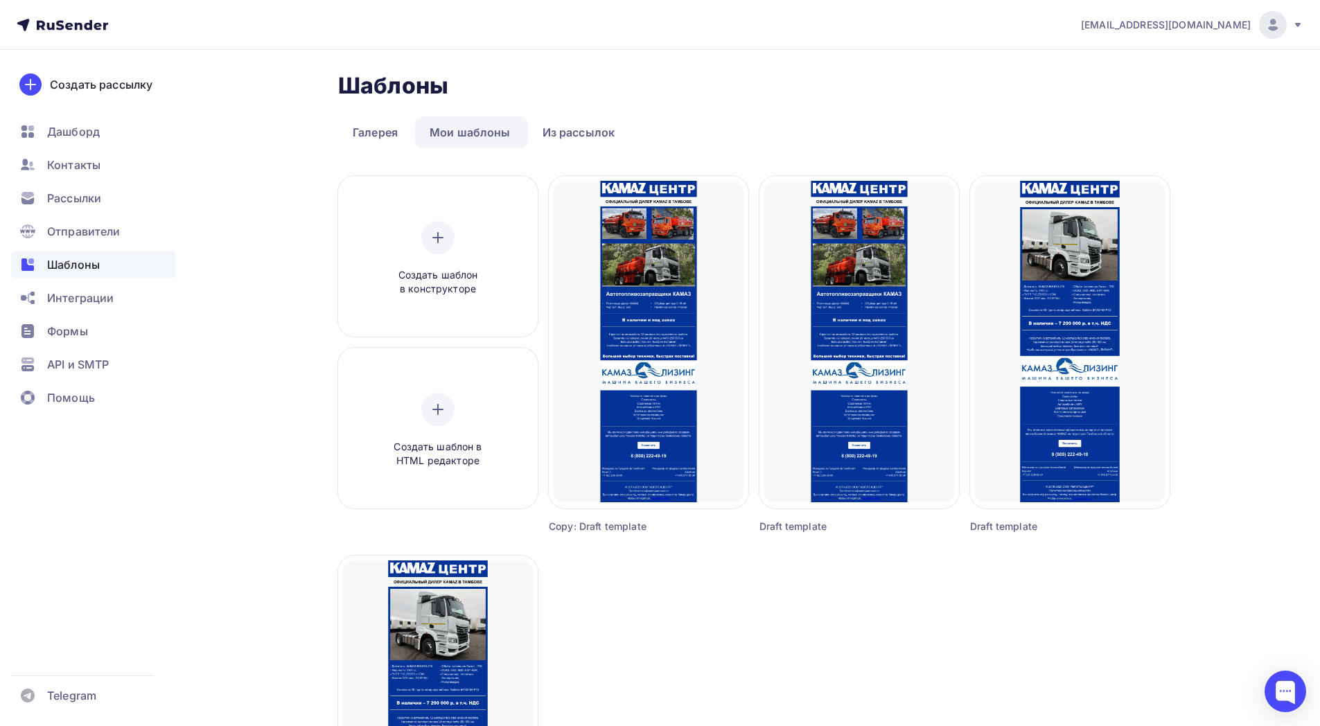
click at [1299, 26] on icon at bounding box center [1297, 24] width 11 height 11
click at [971, 96] on div "Шаблоны Шаблоны" at bounding box center [753, 86] width 831 height 28
drag, startPoint x: 1138, startPoint y: 30, endPoint x: 1245, endPoint y: 33, distance: 106.7
click at [1245, 33] on div "tambov.kamaz@bk.ru Аккаунт Тарифы Выйти" at bounding box center [1184, 25] width 237 height 28
copy span "tambov.kamaz@bk.ru"
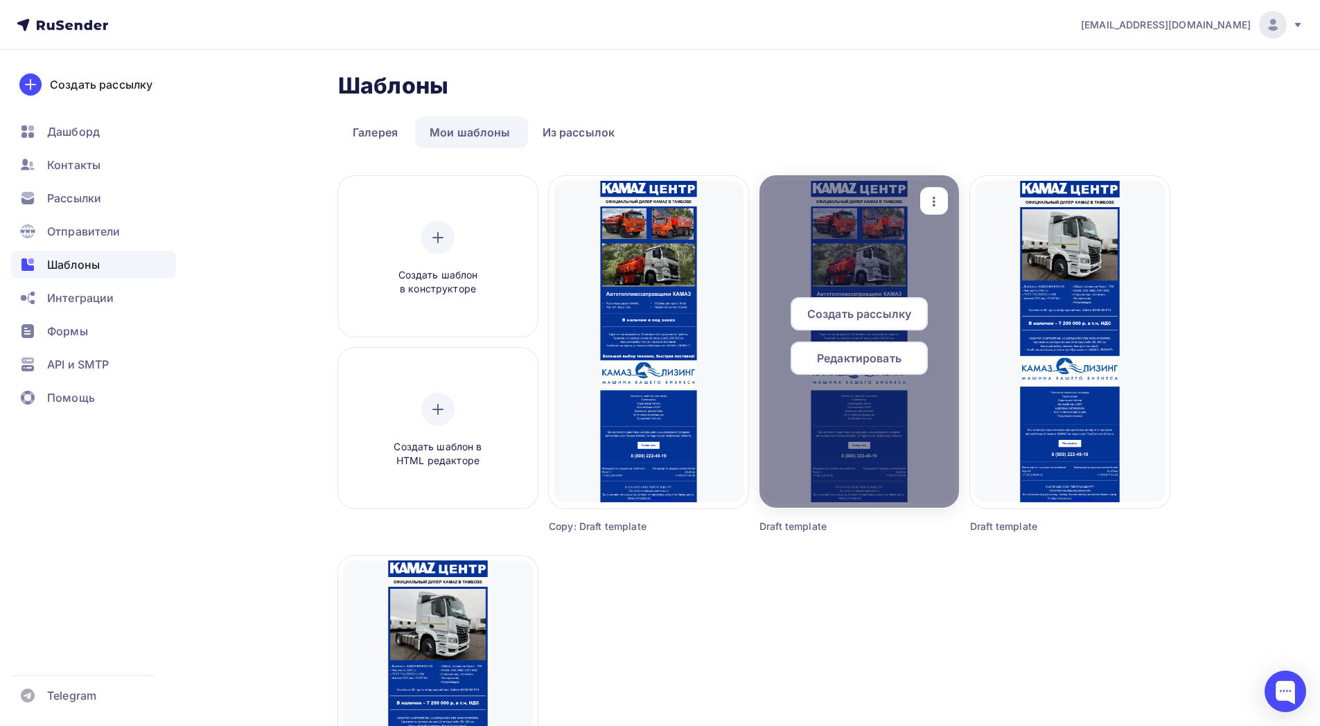
click at [850, 354] on span "Редактировать" at bounding box center [859, 358] width 85 height 17
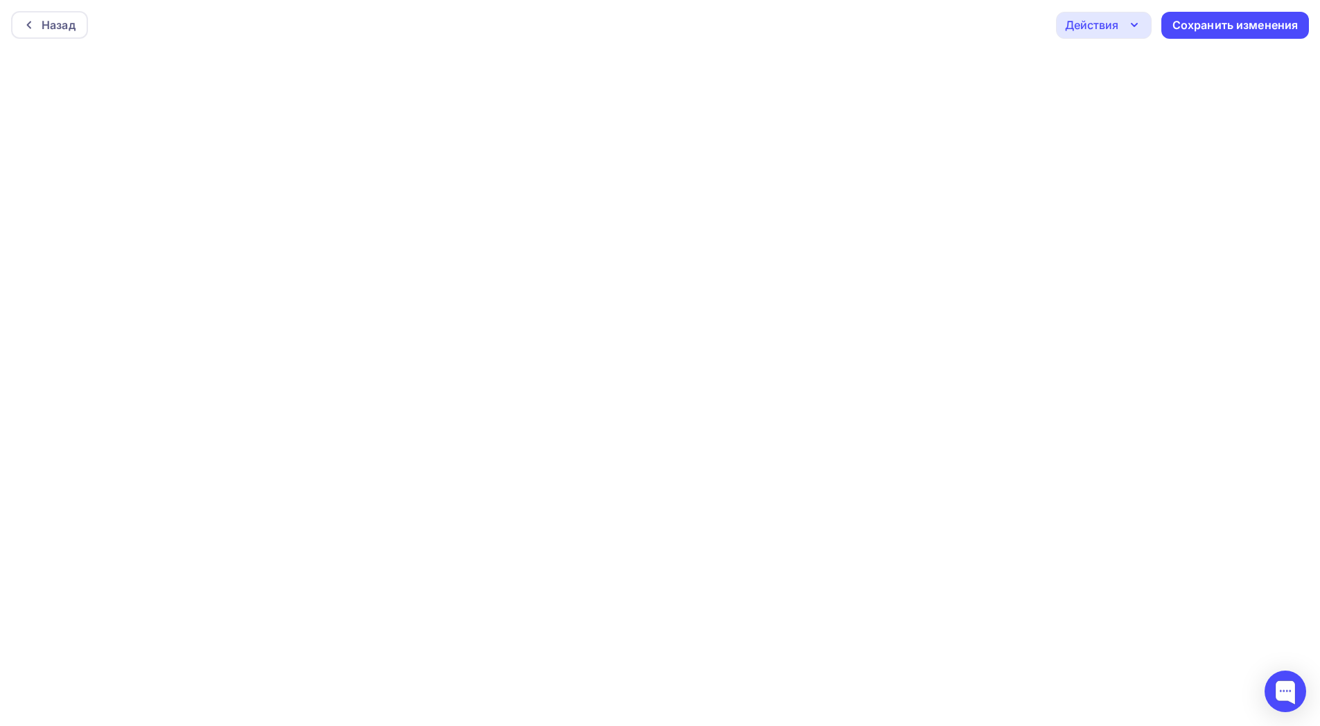
click at [1111, 32] on div "Действия" at bounding box center [1091, 25] width 53 height 17
click at [1114, 54] on link "Отправить тестовое письмо" at bounding box center [1165, 66] width 202 height 28
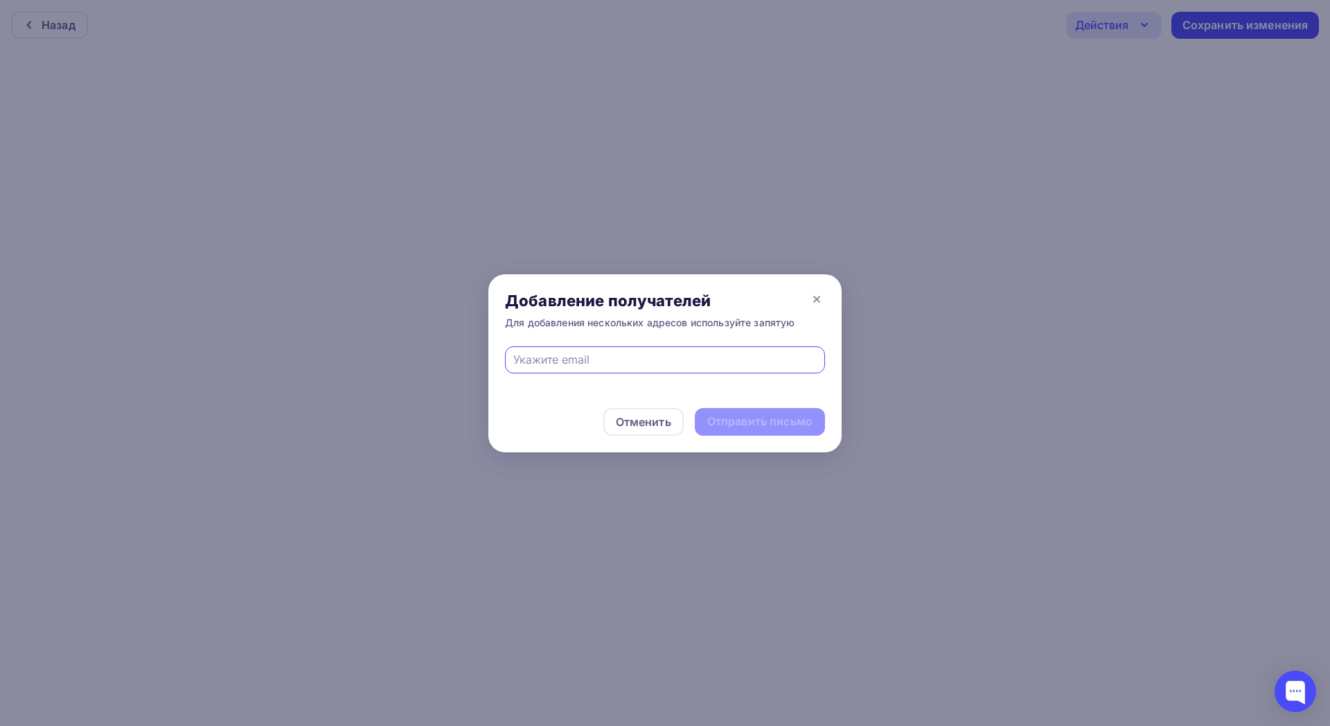
click at [718, 362] on input "text" at bounding box center [665, 359] width 304 height 17
type input "tambov.kamaz@bk.ru"
click at [771, 419] on div "Отправить письмо" at bounding box center [759, 422] width 105 height 16
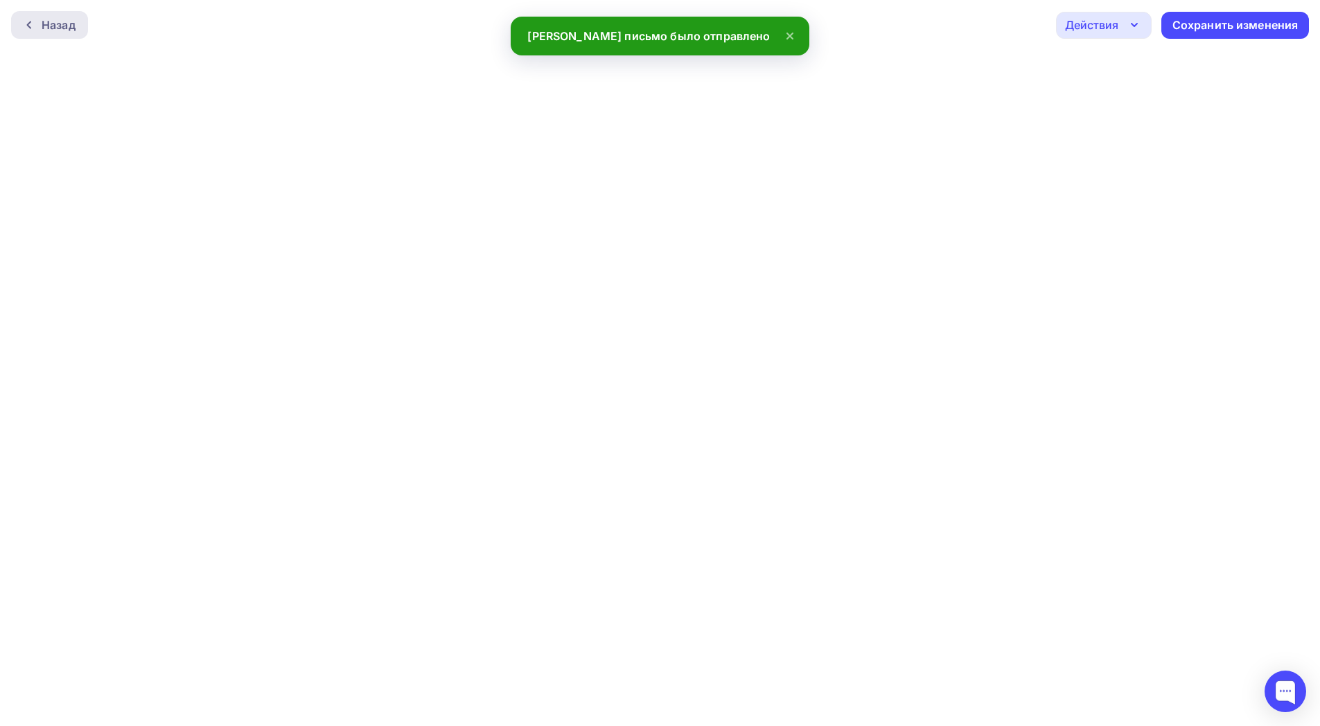
click at [57, 23] on div "Назад" at bounding box center [59, 25] width 34 height 17
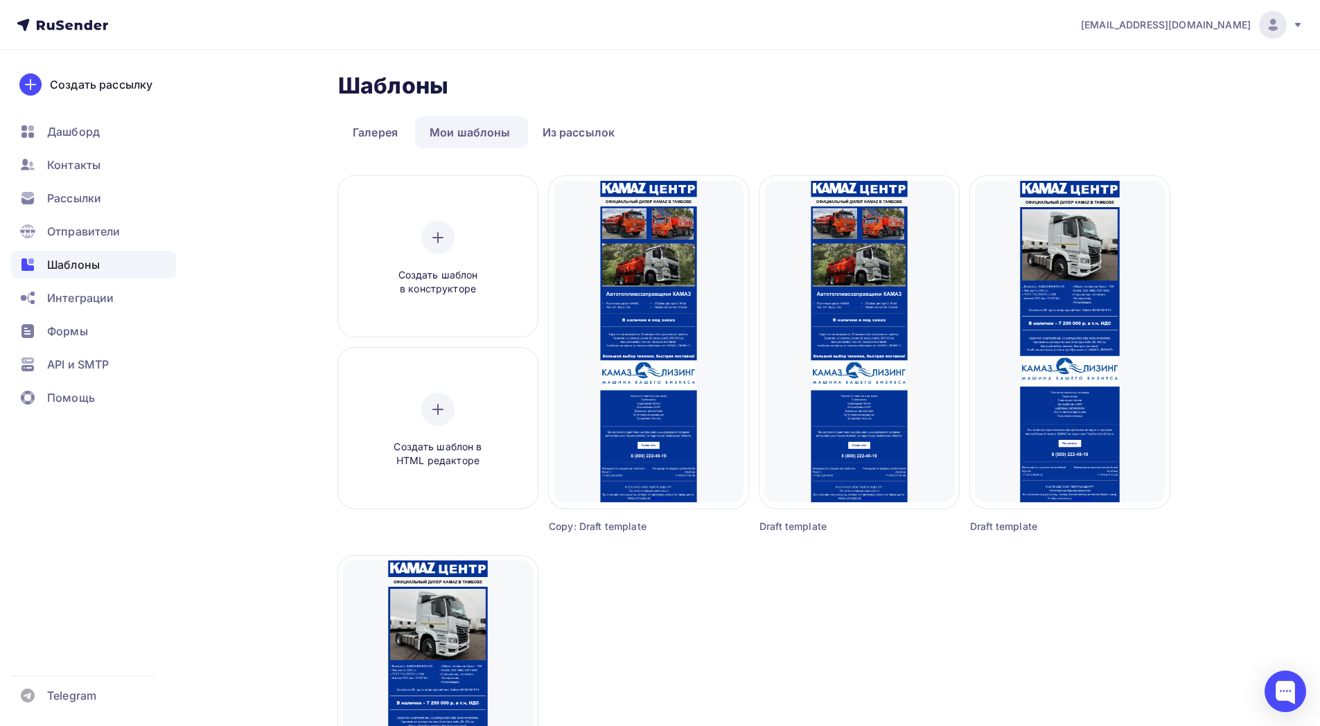
click at [1299, 29] on icon at bounding box center [1297, 24] width 11 height 11
click at [1165, 134] on link "Выйти" at bounding box center [1178, 127] width 233 height 28
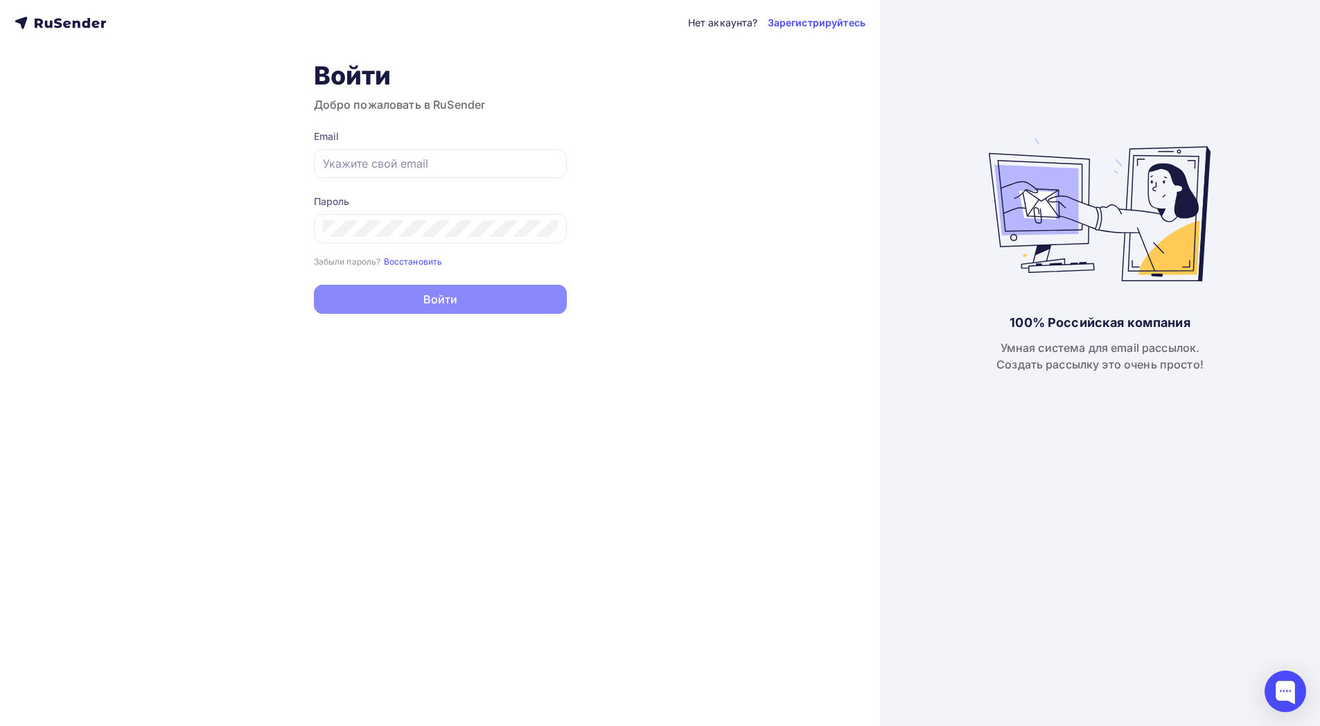
type input "todua@ucoz-team.net"
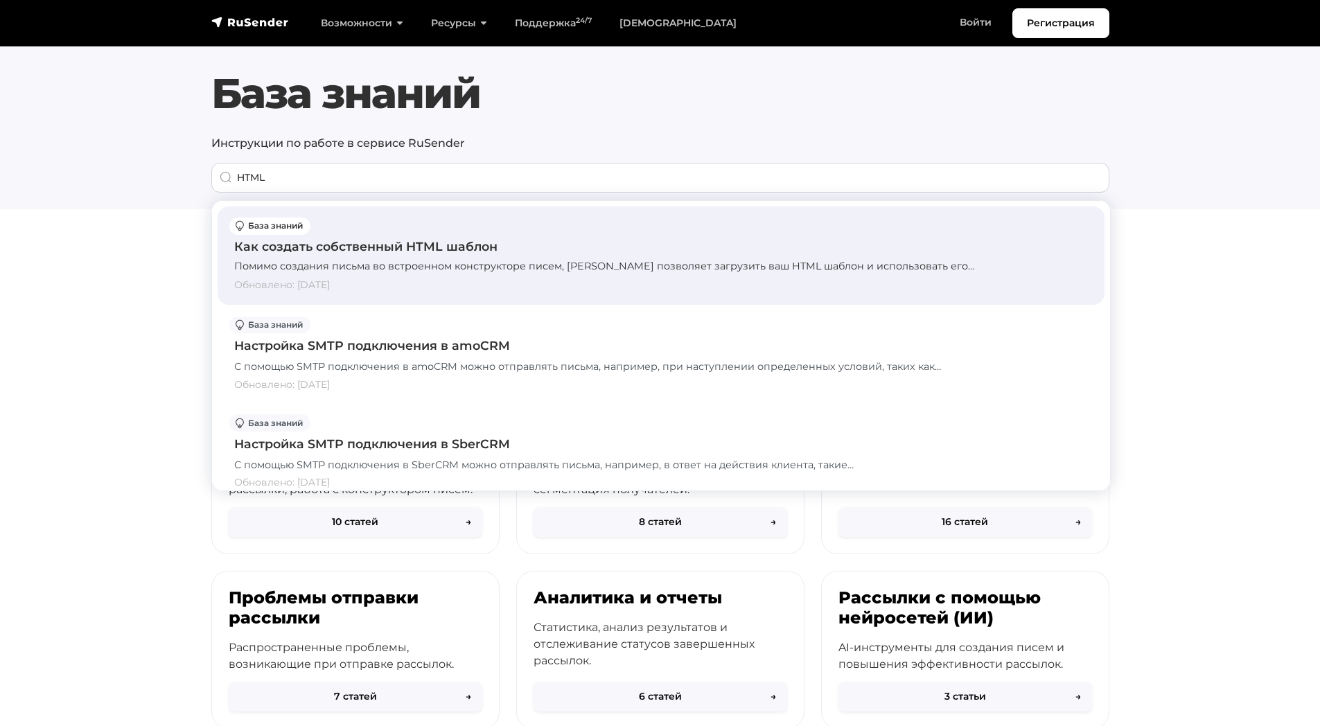
type input "HTML"
click at [495, 276] on div "Как создать собственный HTML шаблон Помимо создания письма во встроенном констр…" at bounding box center [661, 256] width 854 height 76
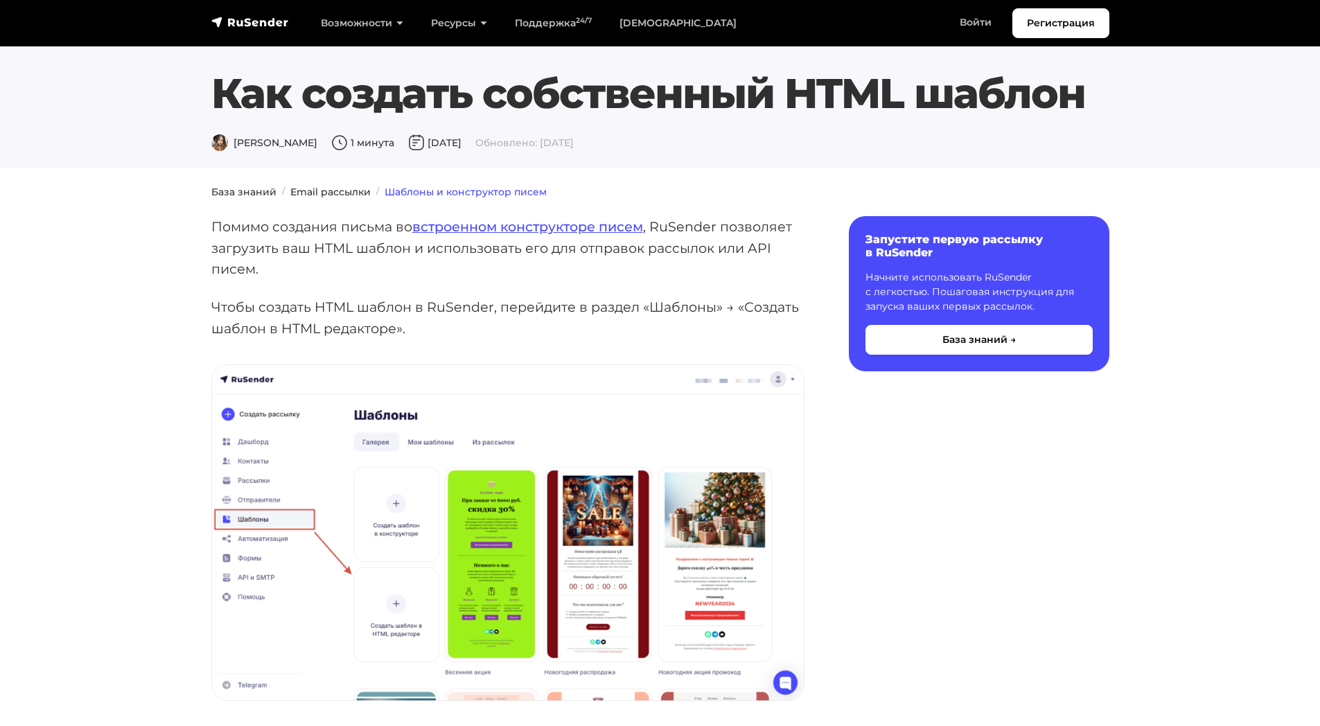
click at [428, 196] on link "Шаблоны и конструктор писем" at bounding box center [466, 192] width 162 height 12
click at [450, 222] on link "строенном конструкторе писем" at bounding box center [532, 226] width 222 height 17
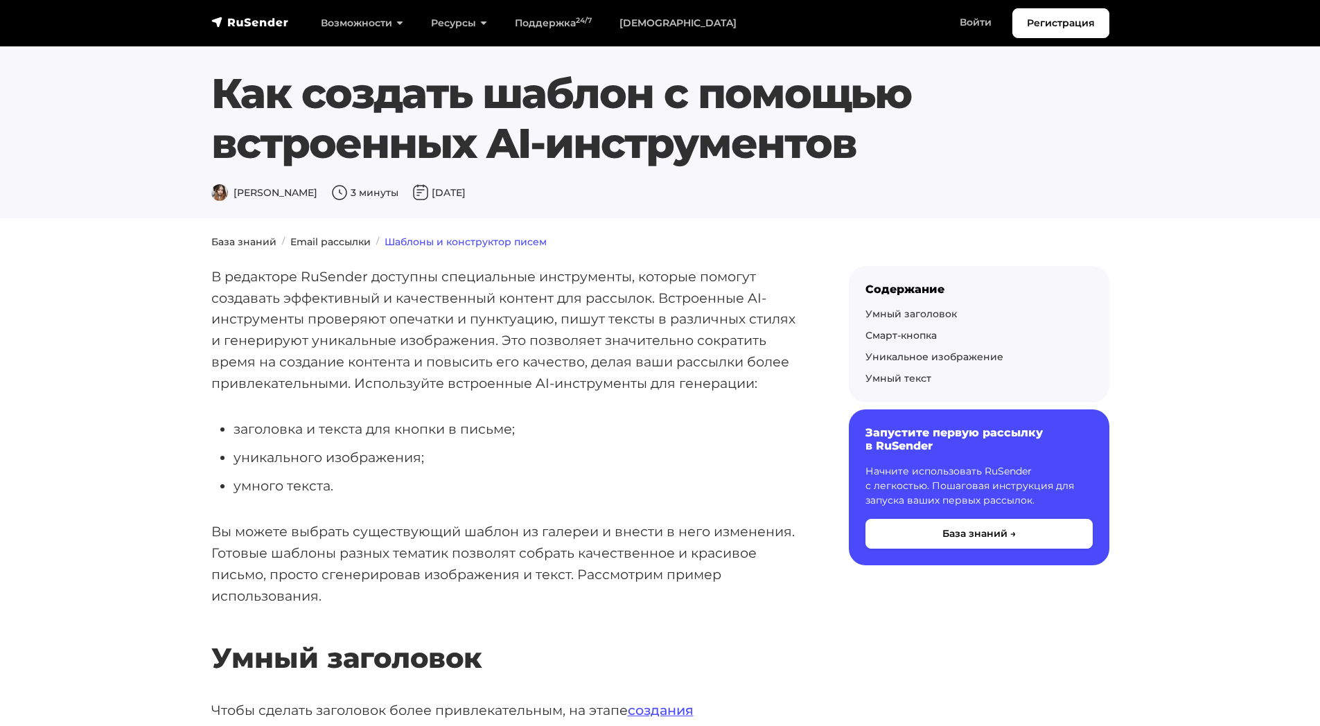
click at [434, 238] on link "Шаблоны и конструктор писем" at bounding box center [466, 242] width 162 height 12
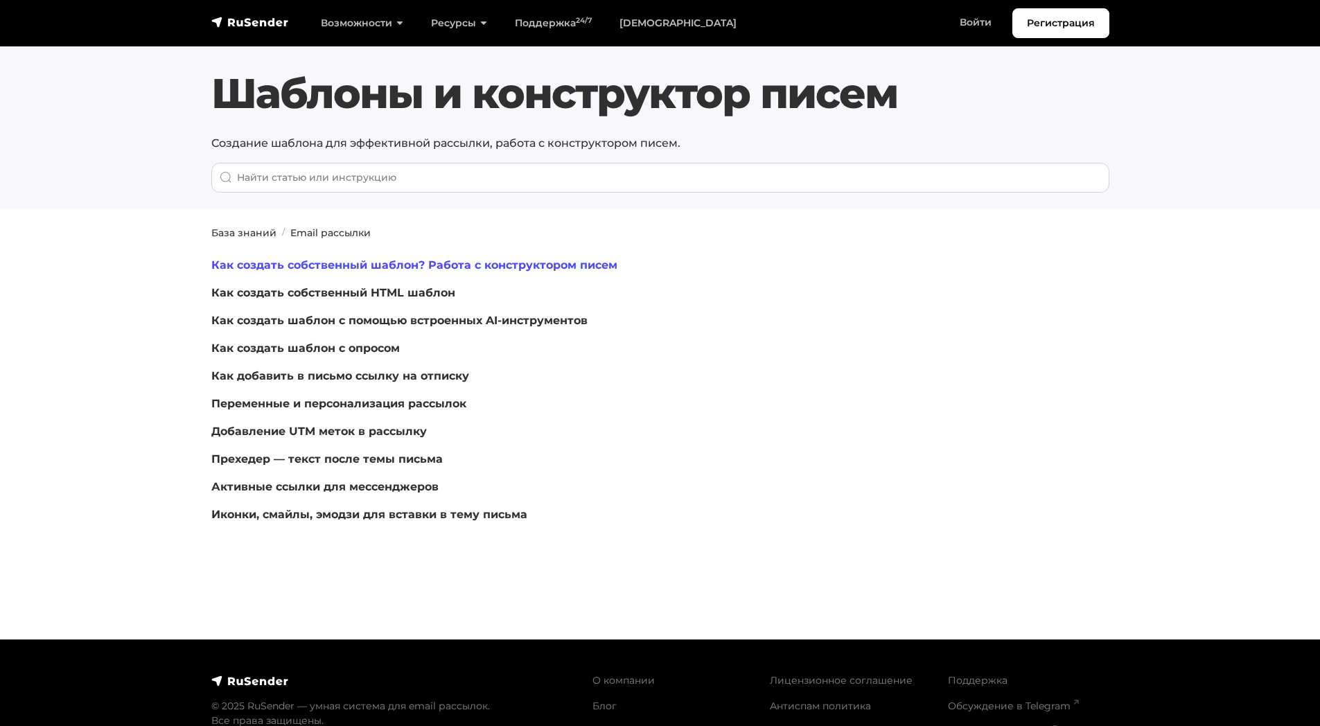
click at [336, 258] on link "Как создать собственный шаблон? Работа с конструктором писем" at bounding box center [414, 264] width 406 height 13
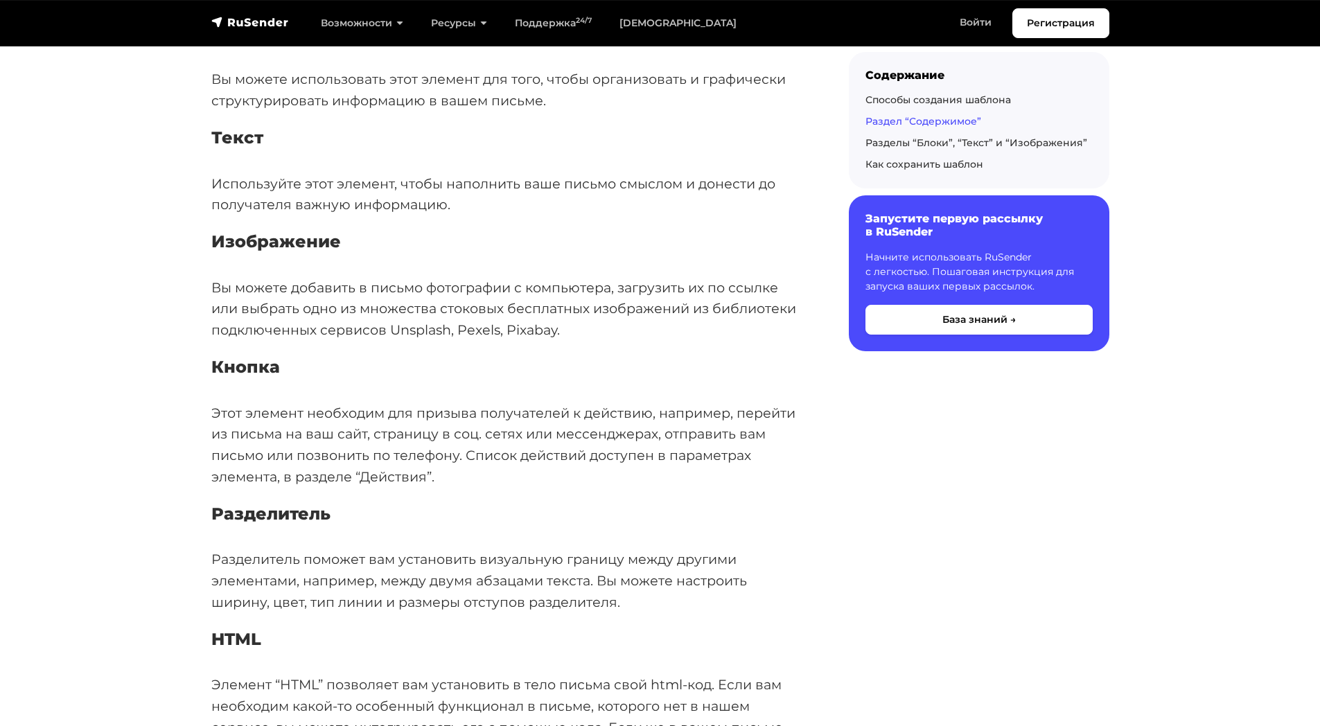
scroll to position [2136, 0]
